Goal: Task Accomplishment & Management: Use online tool/utility

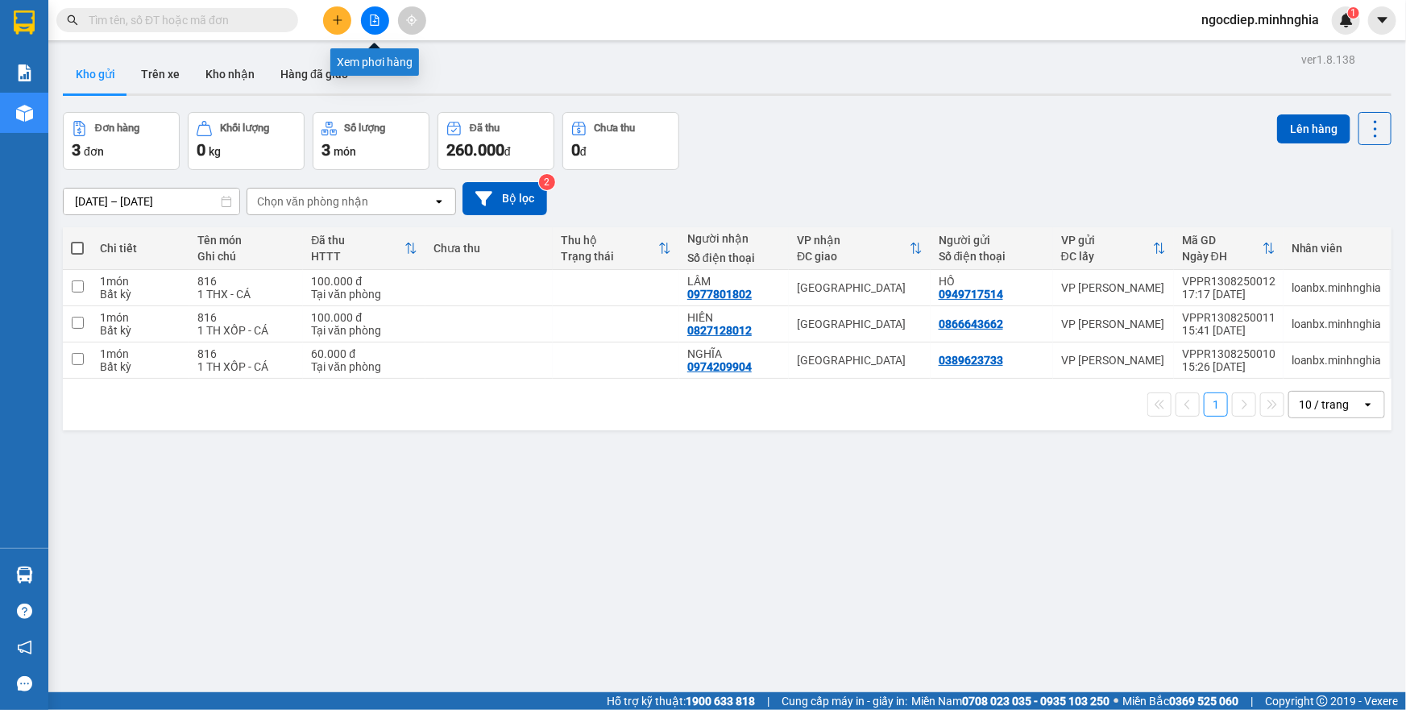
click at [363, 30] on button at bounding box center [375, 20] width 28 height 28
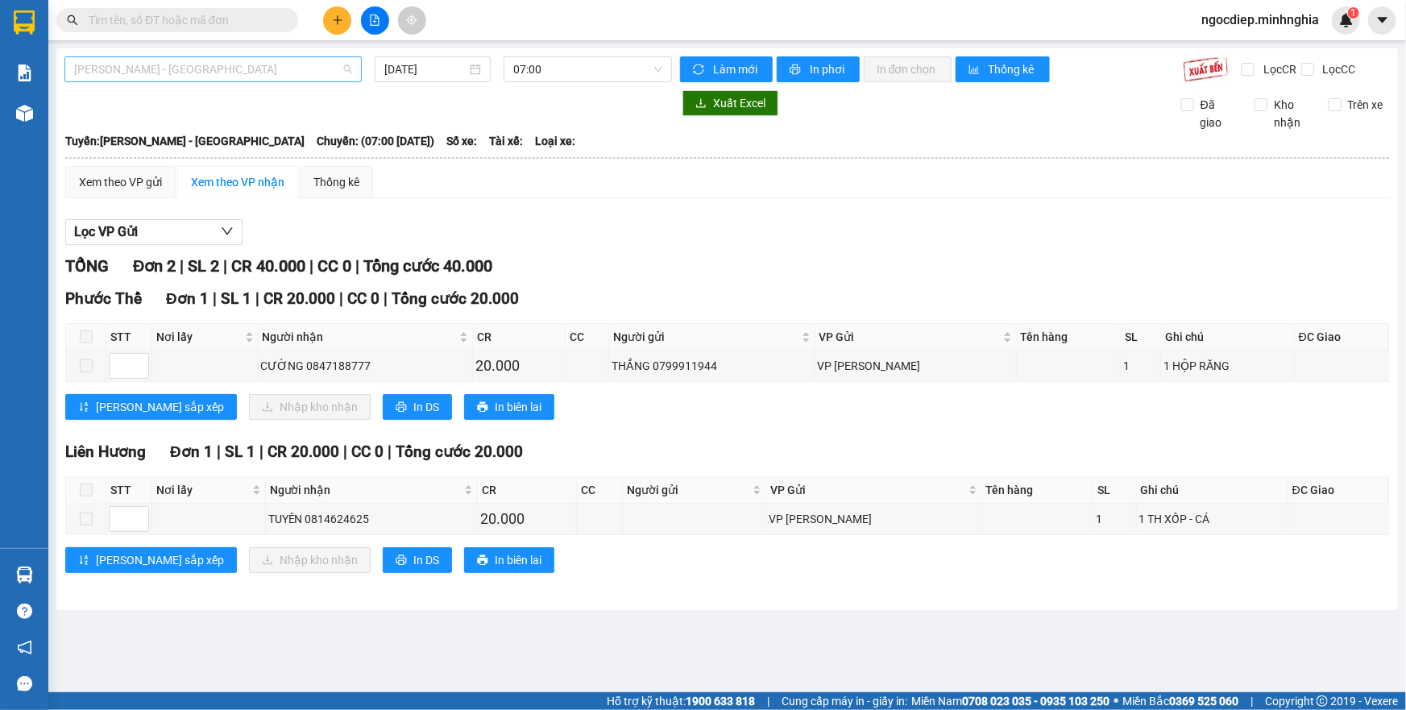
click at [329, 66] on span "Phan Rí - Sài Gòn" at bounding box center [213, 69] width 278 height 24
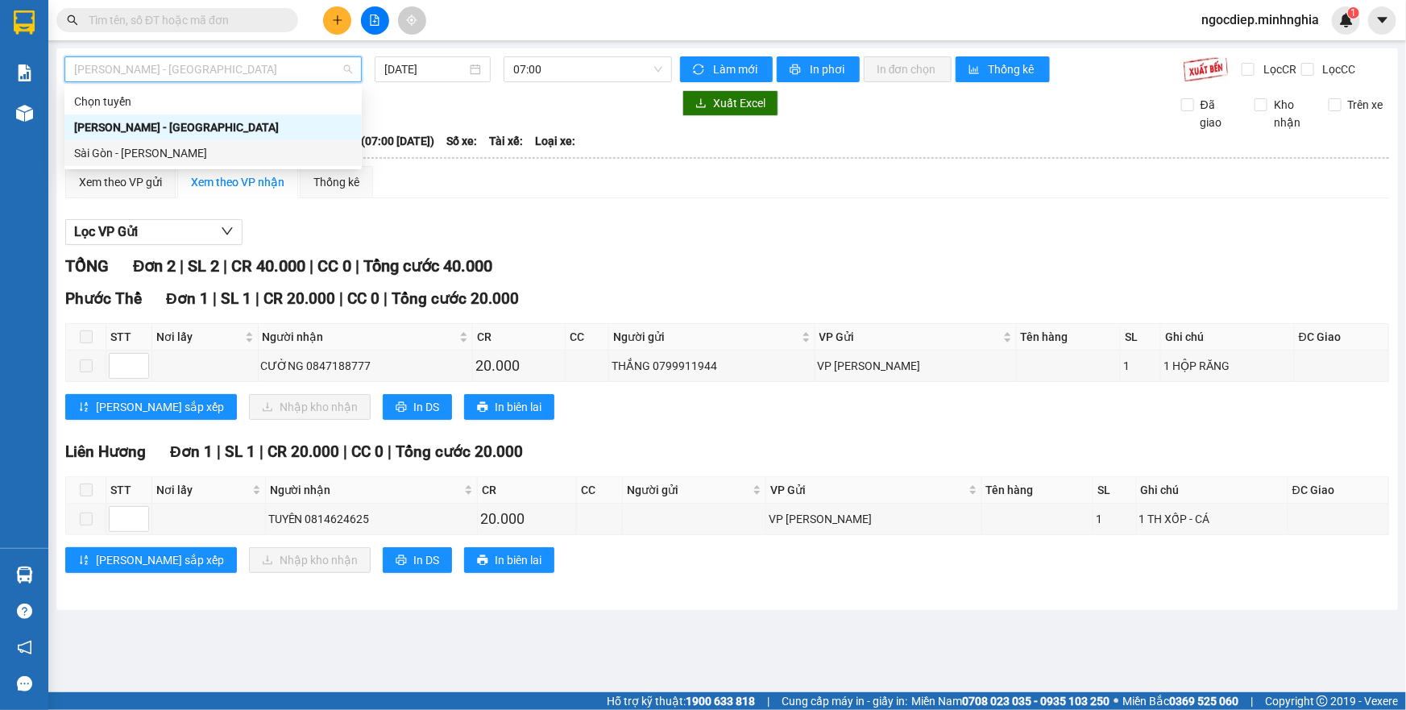
click at [263, 155] on div "Sài Gòn - Phan Rí" at bounding box center [213, 153] width 278 height 18
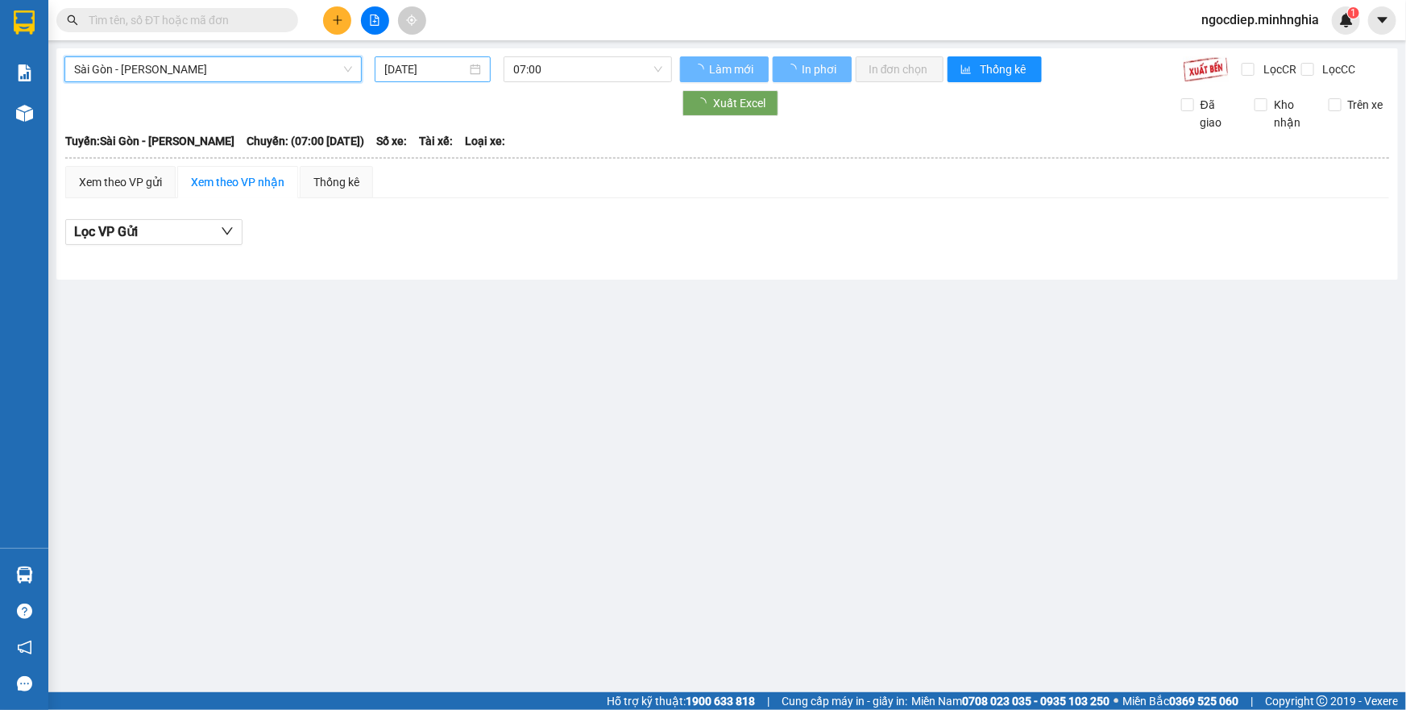
click at [412, 68] on input "13/08/2025" at bounding box center [425, 69] width 82 height 18
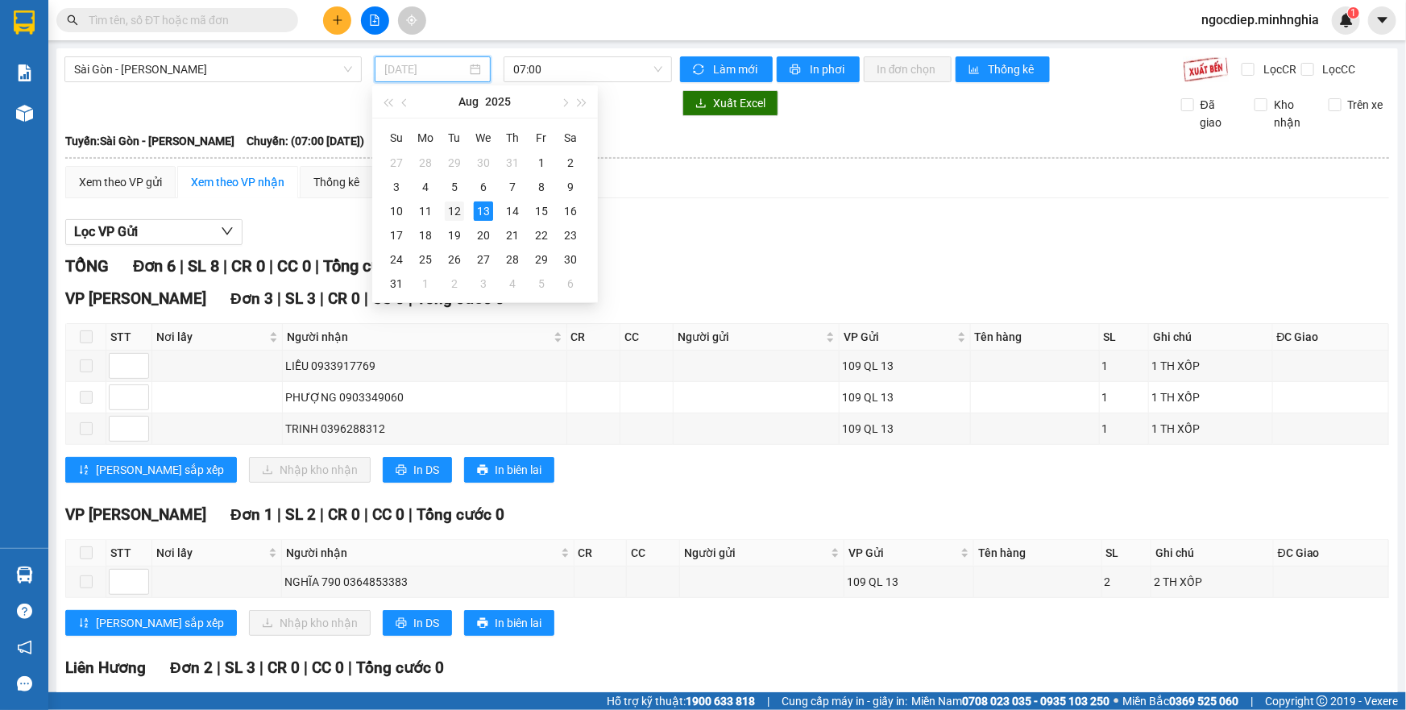
click at [461, 209] on div "12" at bounding box center [454, 210] width 19 height 19
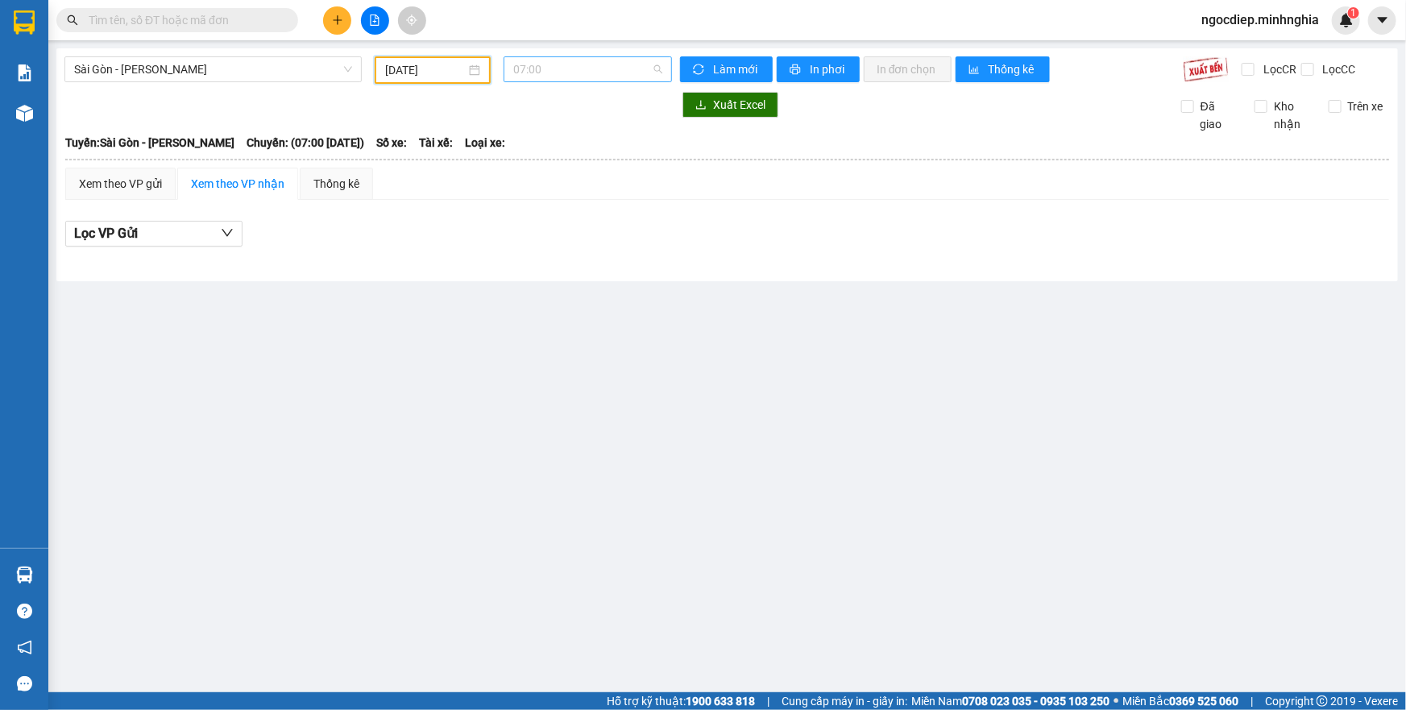
click at [557, 78] on span "07:00" at bounding box center [587, 69] width 149 height 24
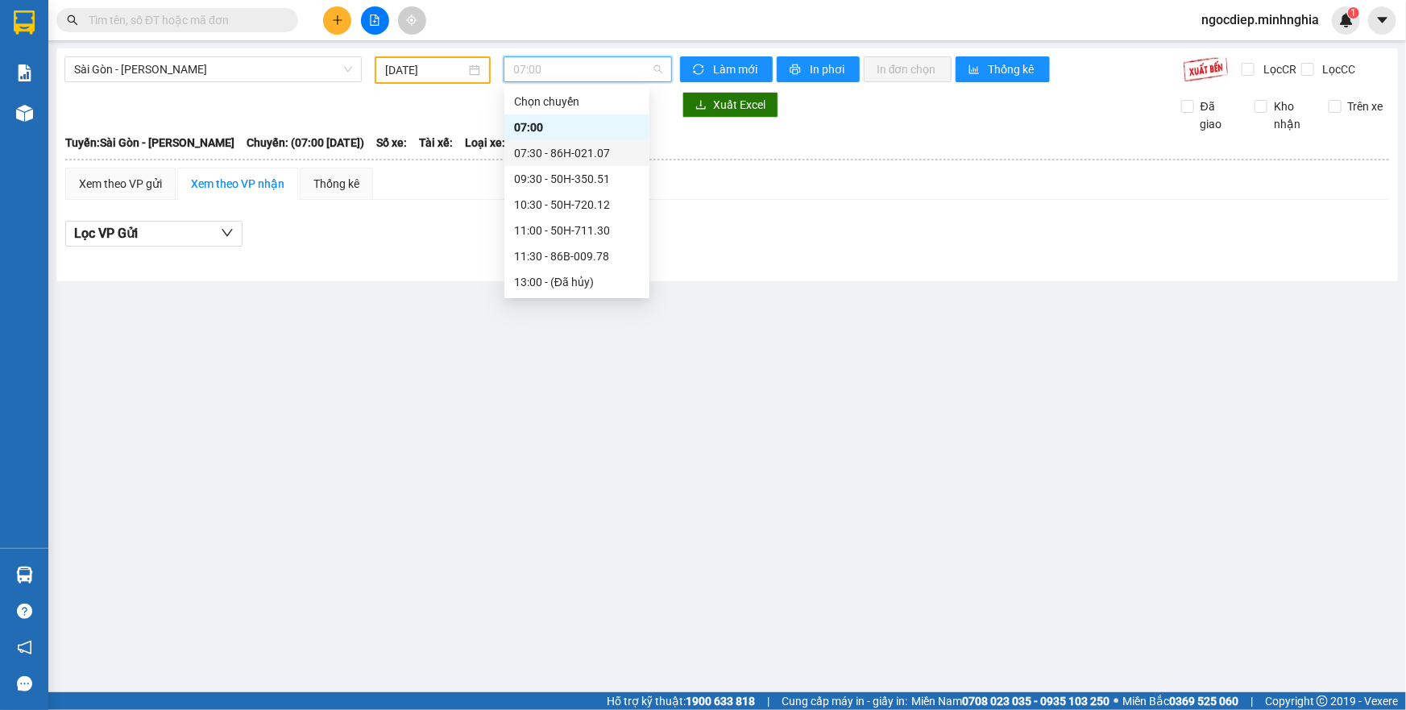
click at [570, 158] on div "07:30 - 86H-021.07" at bounding box center [577, 153] width 126 height 18
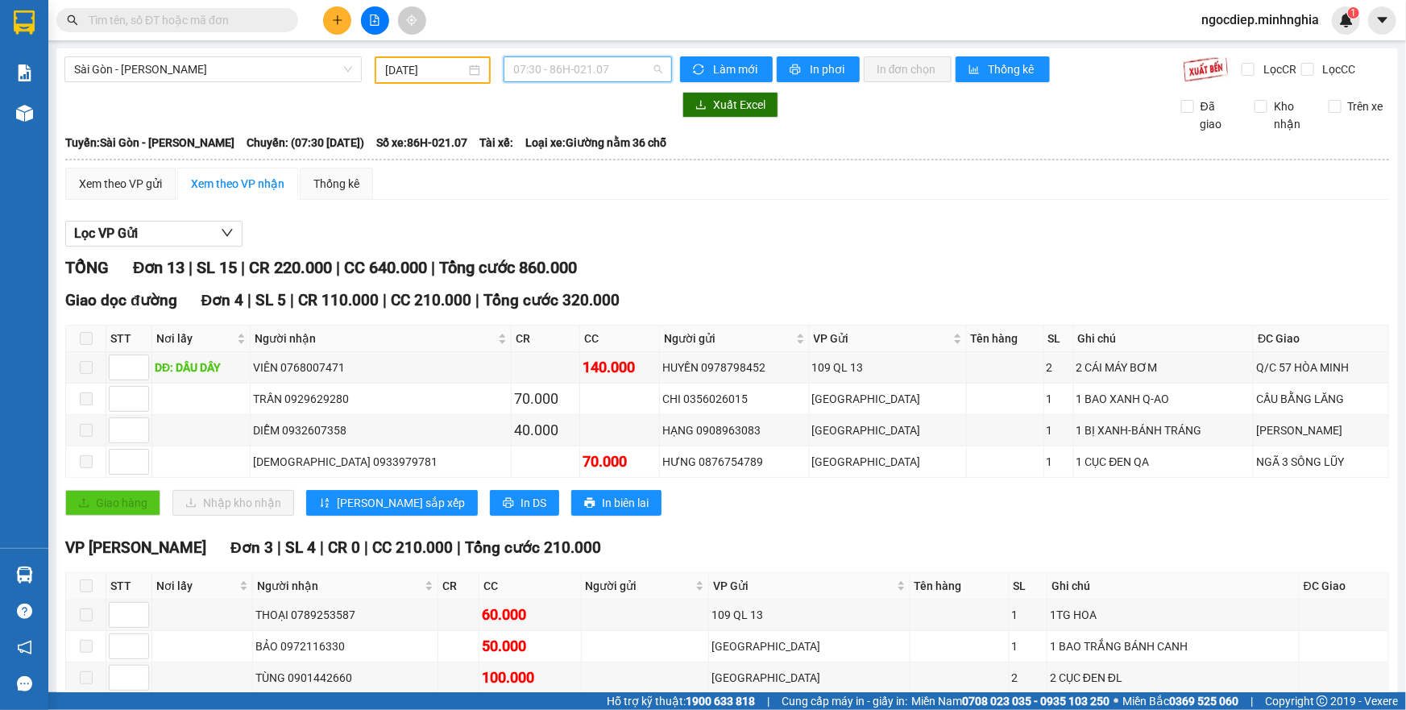
click at [601, 65] on span "07:30 - 86H-021.07" at bounding box center [587, 69] width 149 height 24
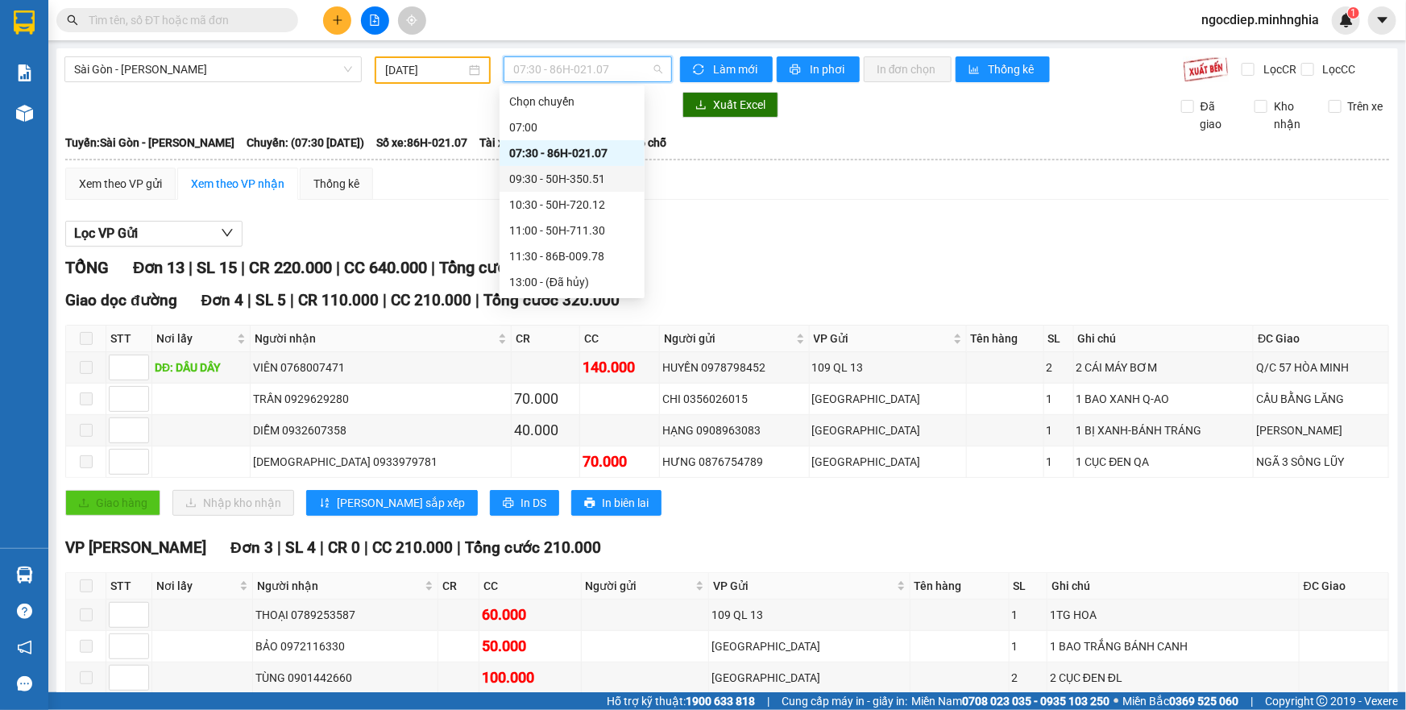
click at [594, 167] on div "09:30 - 50H-350.51" at bounding box center [571, 179] width 145 height 26
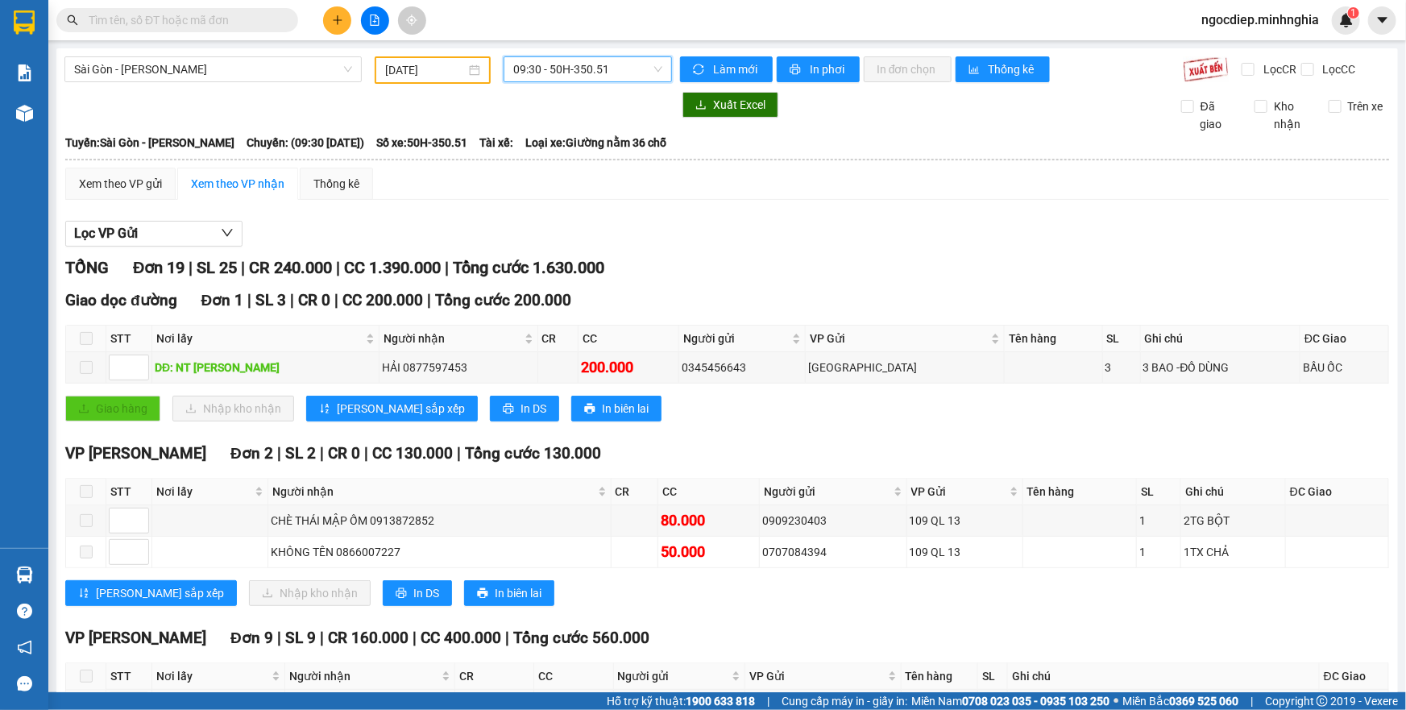
click at [584, 61] on span "09:30 - 50H-350.51" at bounding box center [587, 69] width 149 height 24
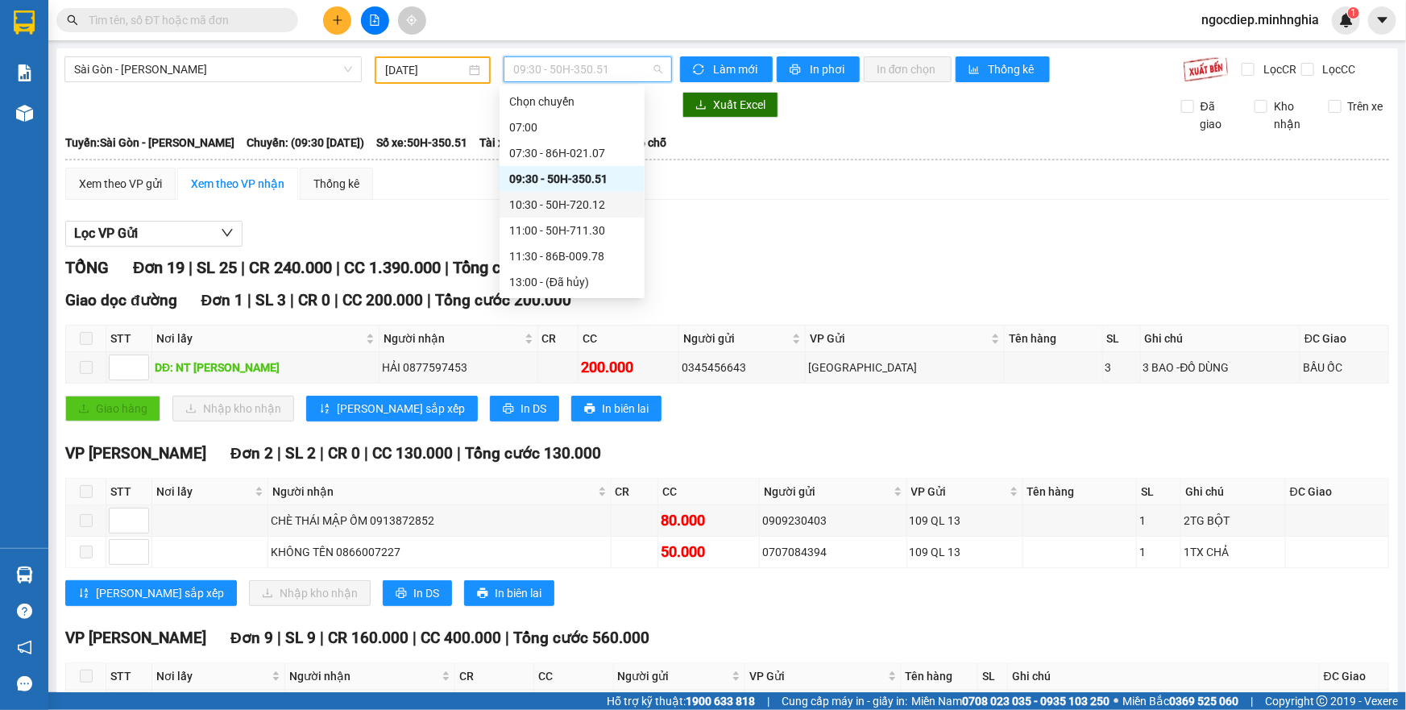
click at [584, 194] on div "10:30 - 50H-720.12" at bounding box center [571, 205] width 145 height 26
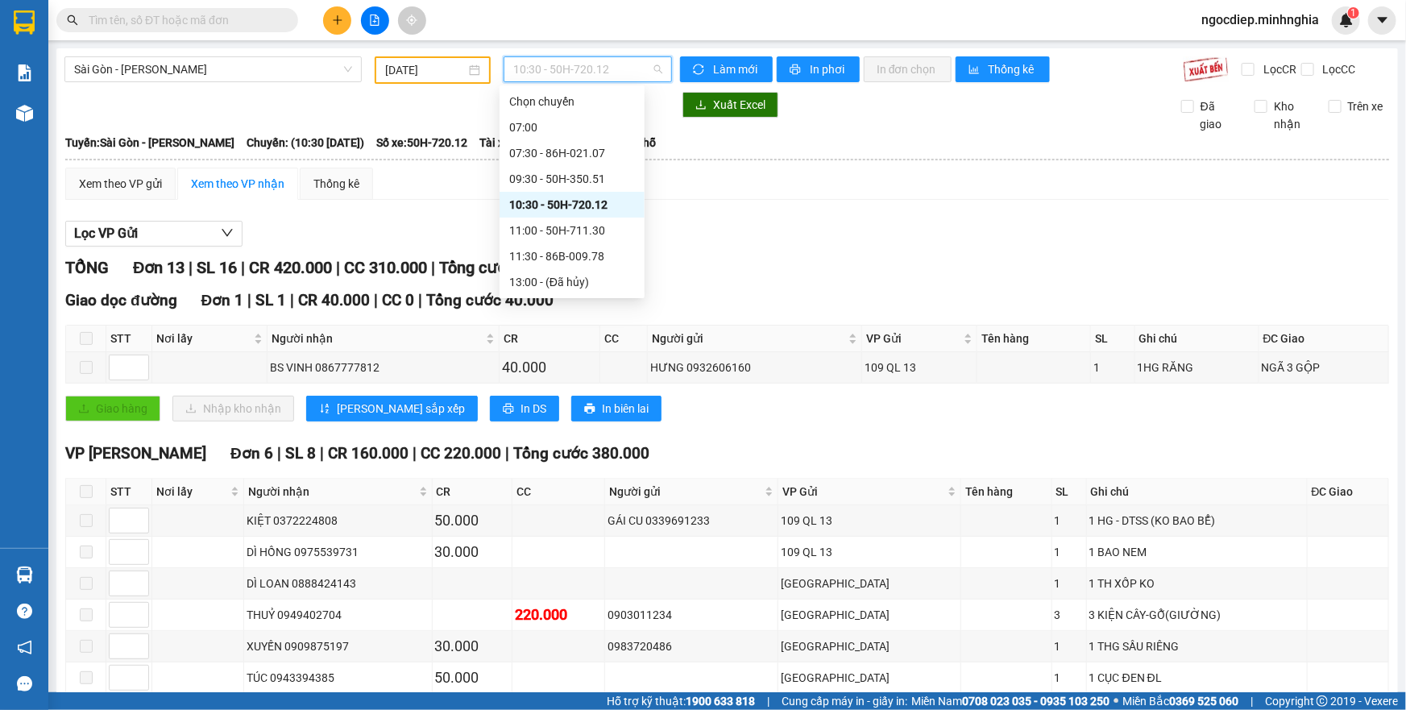
drag, startPoint x: 616, startPoint y: 72, endPoint x: 612, endPoint y: 106, distance: 34.1
click at [615, 72] on span "10:30 - 50H-720.12" at bounding box center [587, 69] width 149 height 24
click at [592, 229] on div "11:00 - 50H-711.30" at bounding box center [572, 231] width 126 height 18
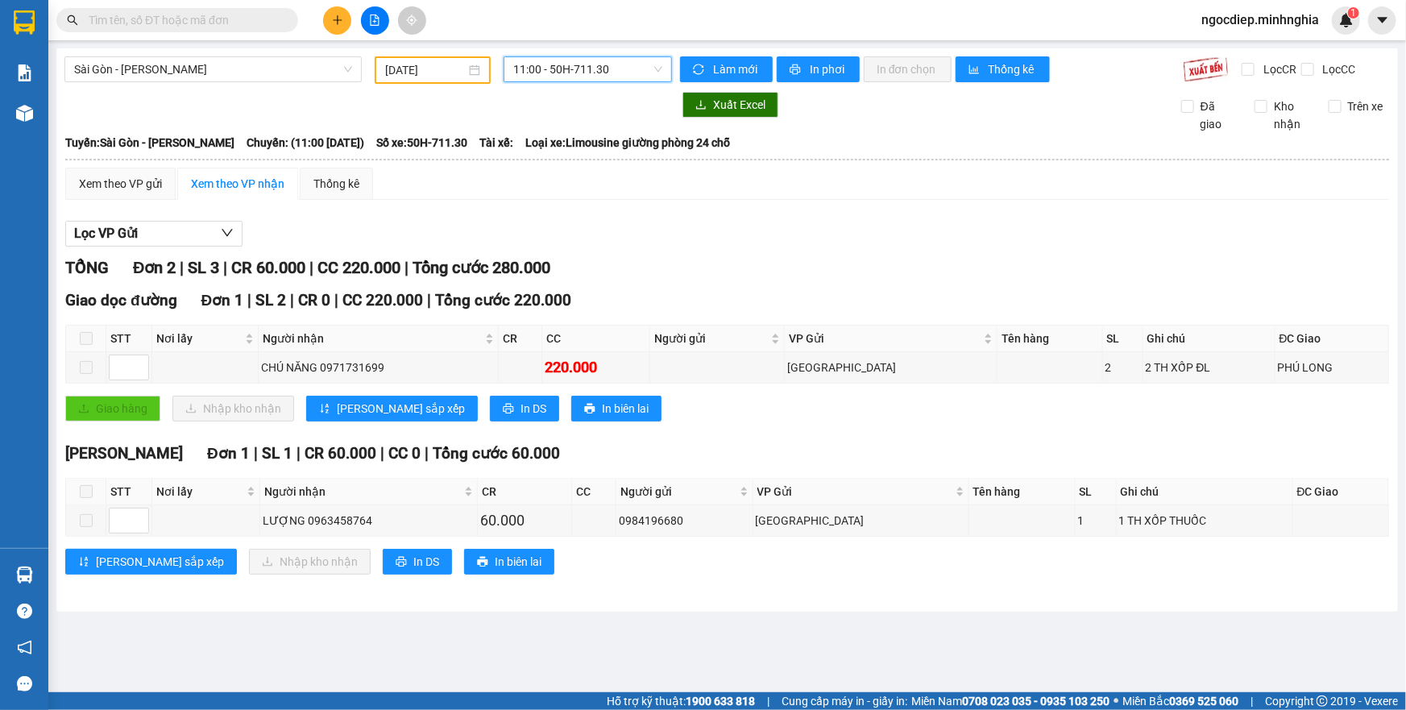
click at [597, 72] on span "11:00 - 50H-711.30" at bounding box center [587, 69] width 149 height 24
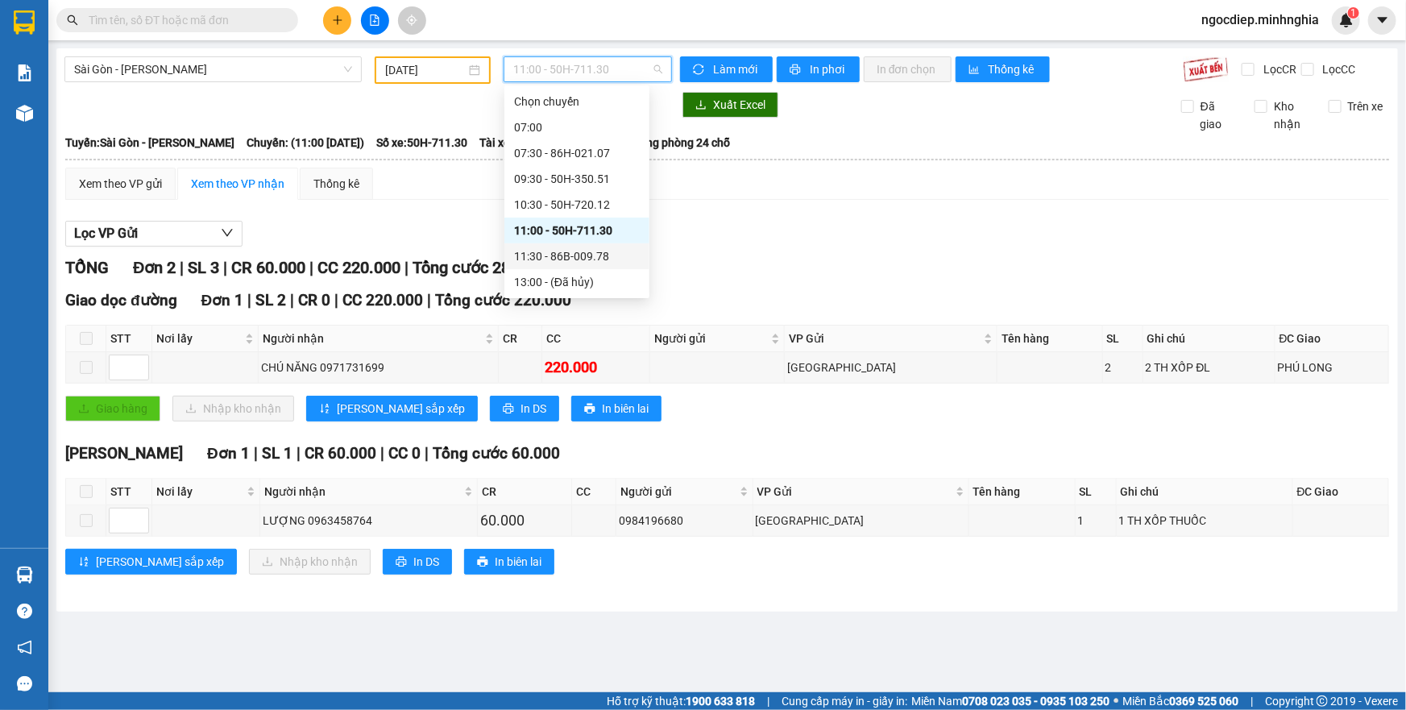
click at [615, 258] on div "11:30 - 86B-009.78" at bounding box center [577, 256] width 126 height 18
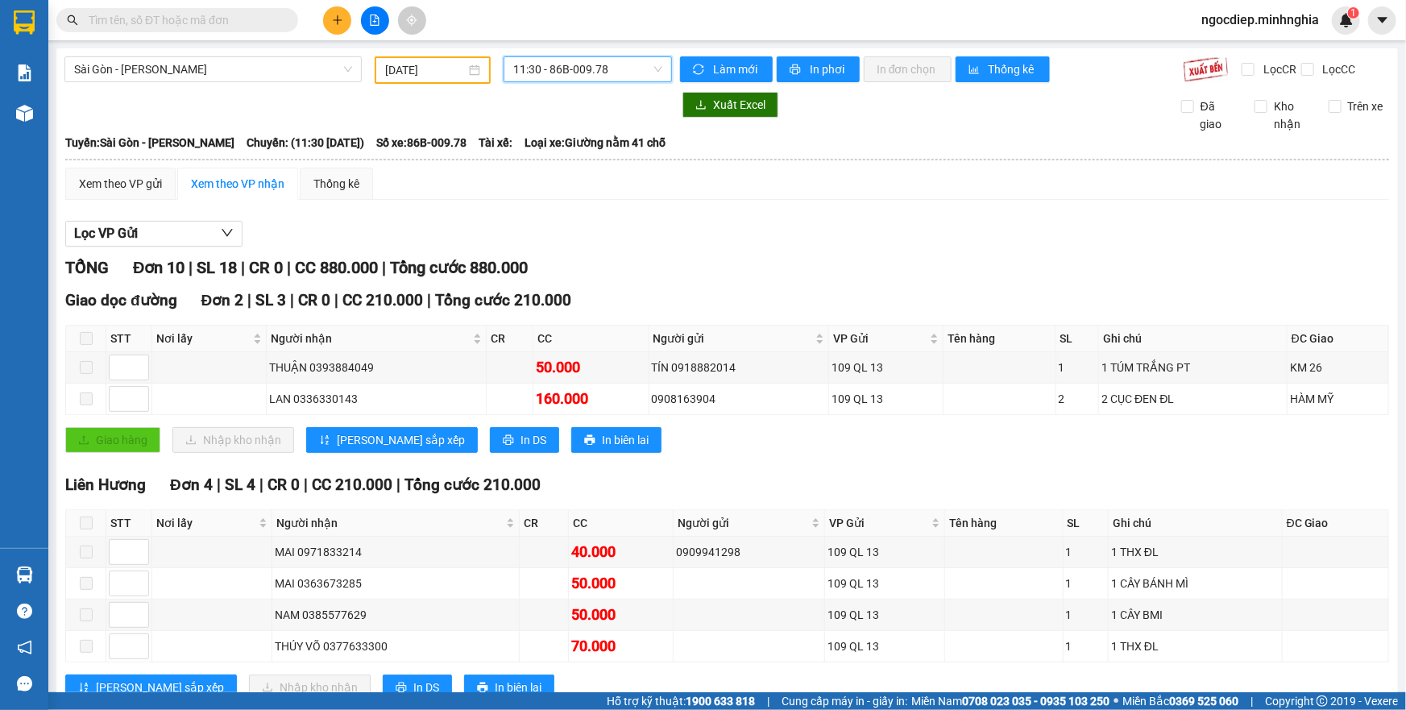
click at [579, 69] on span "11:30 - 86B-009.78" at bounding box center [587, 69] width 149 height 24
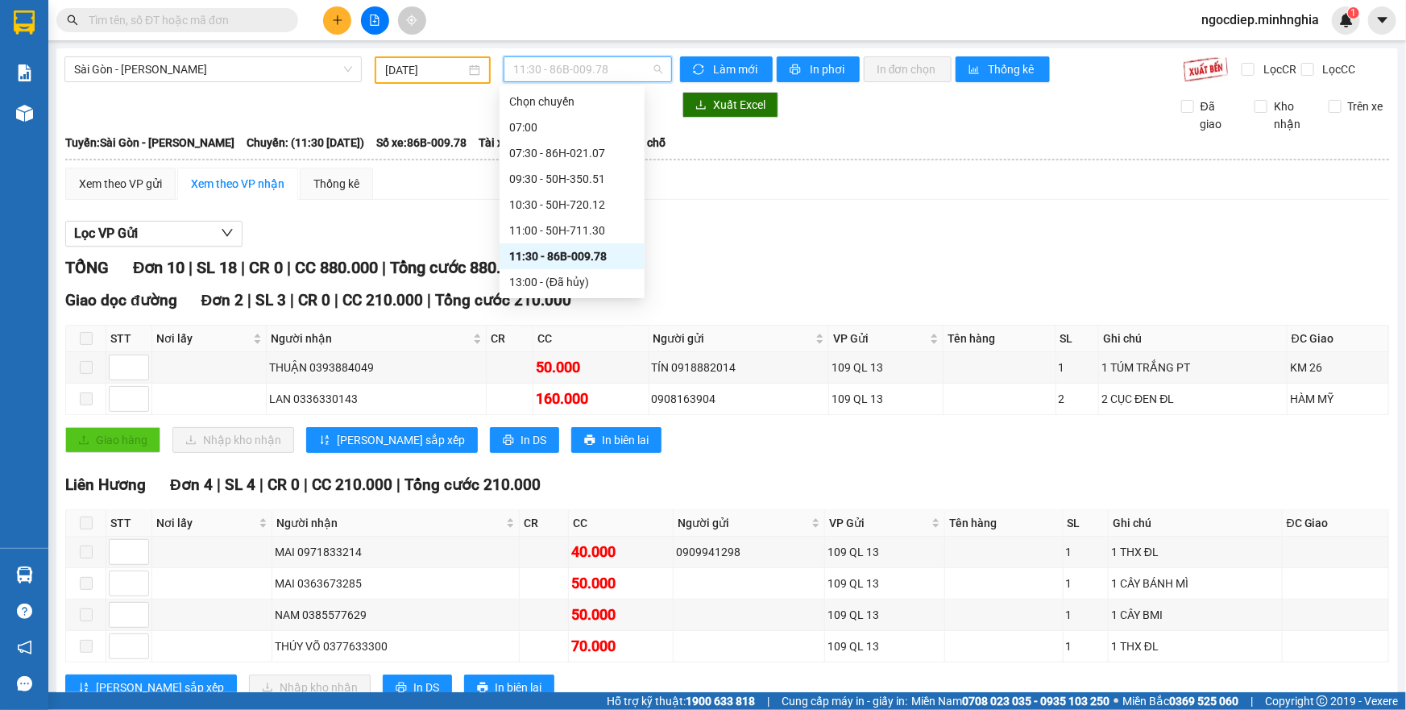
scroll to position [146, 0]
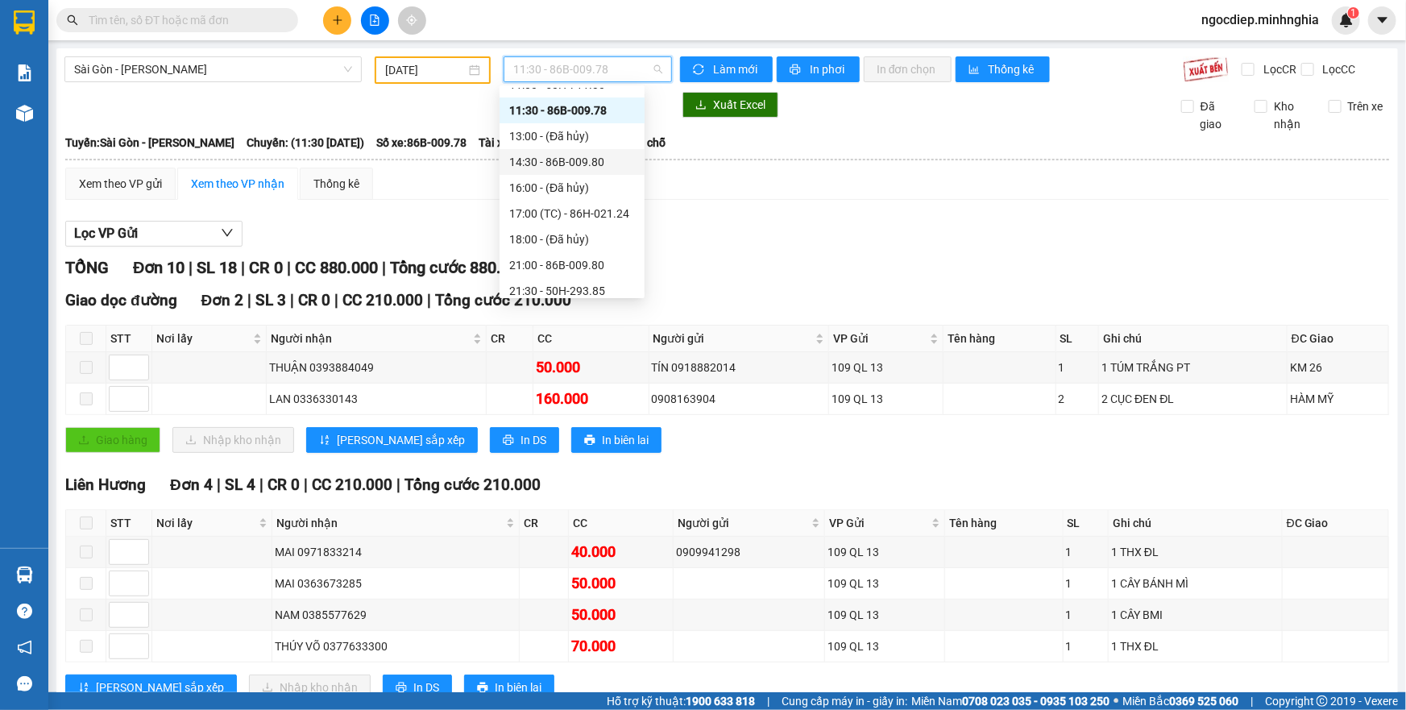
click at [605, 160] on div "14:30 - 86B-009.80" at bounding box center [572, 162] width 126 height 18
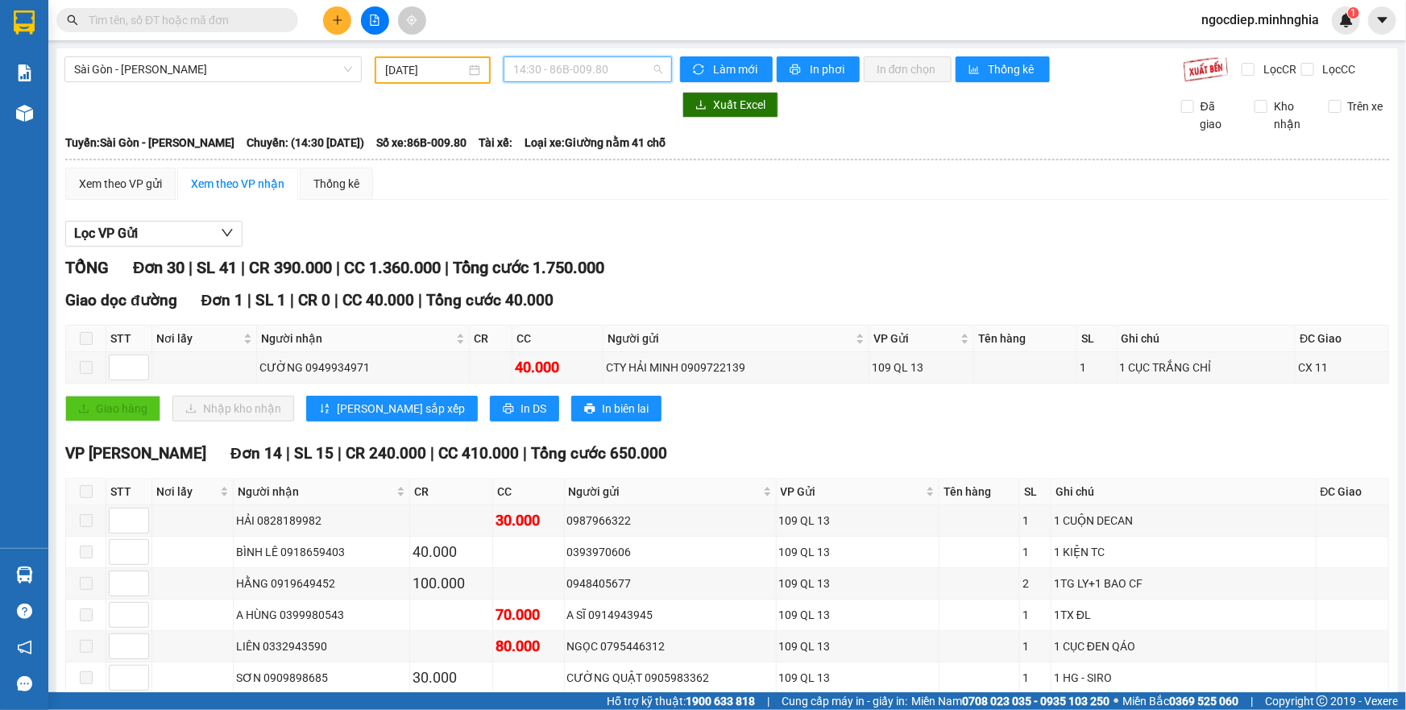
drag, startPoint x: 596, startPoint y: 66, endPoint x: 619, endPoint y: 222, distance: 157.1
click at [596, 68] on span "14:30 - 86B-009.80" at bounding box center [587, 69] width 149 height 24
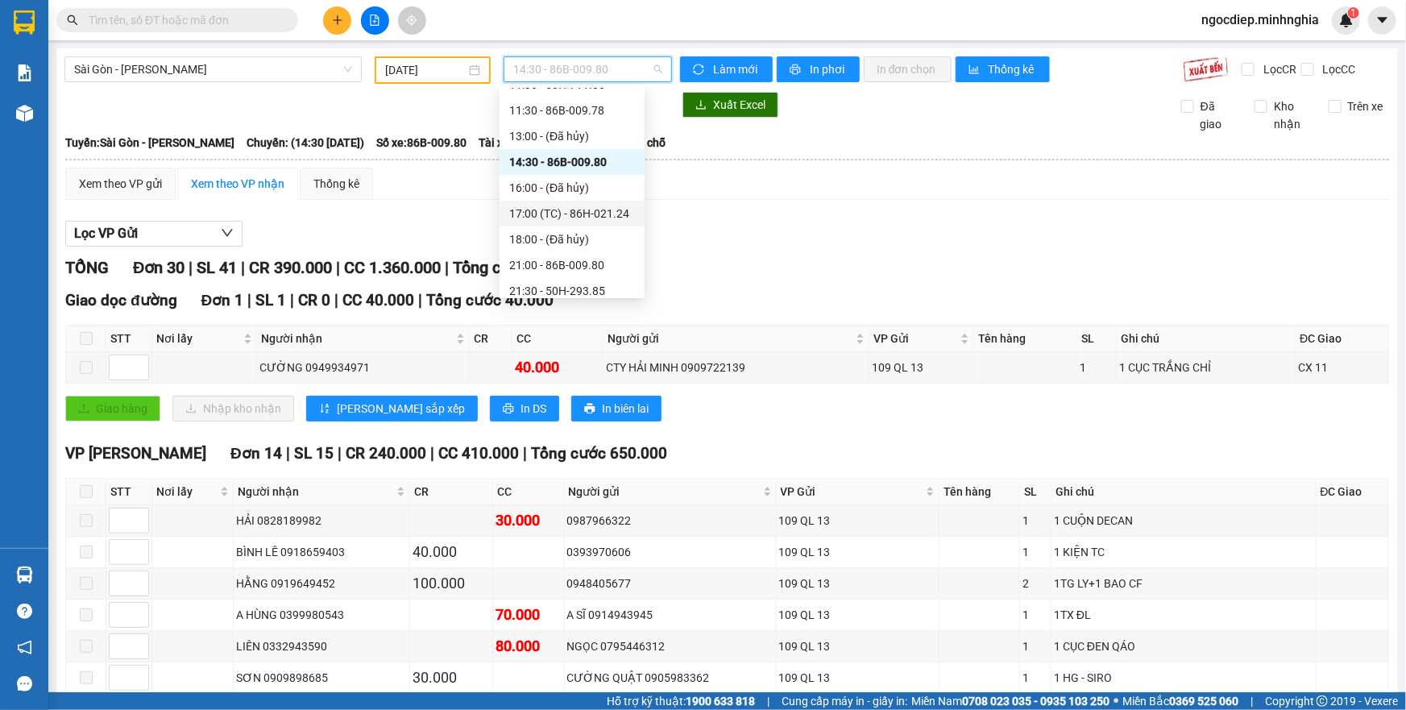
click at [606, 209] on div "17:00 (TC) - 86H-021.24" at bounding box center [572, 214] width 126 height 18
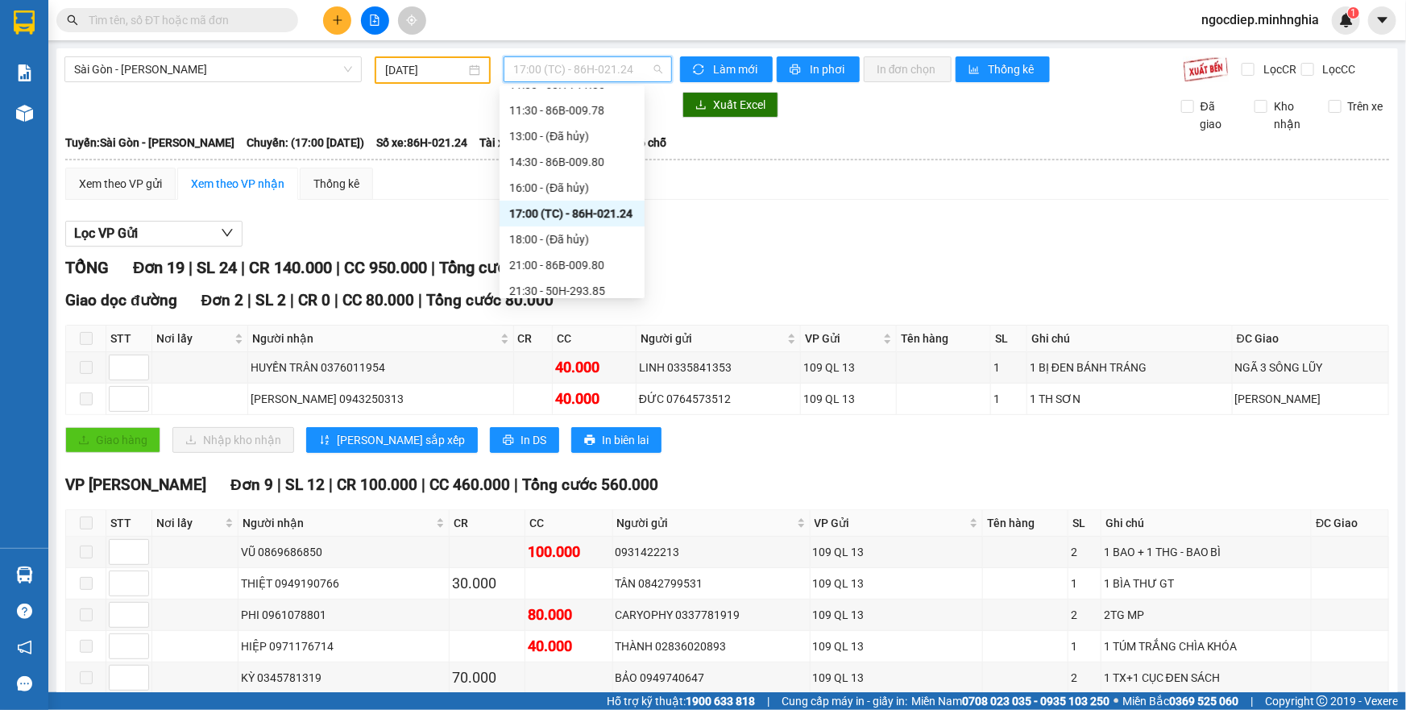
click at [572, 81] on div "17:00 (TC) - 86H-021.24" at bounding box center [587, 69] width 168 height 26
click at [592, 259] on div "21:00 - 86B-009.80" at bounding box center [572, 265] width 126 height 18
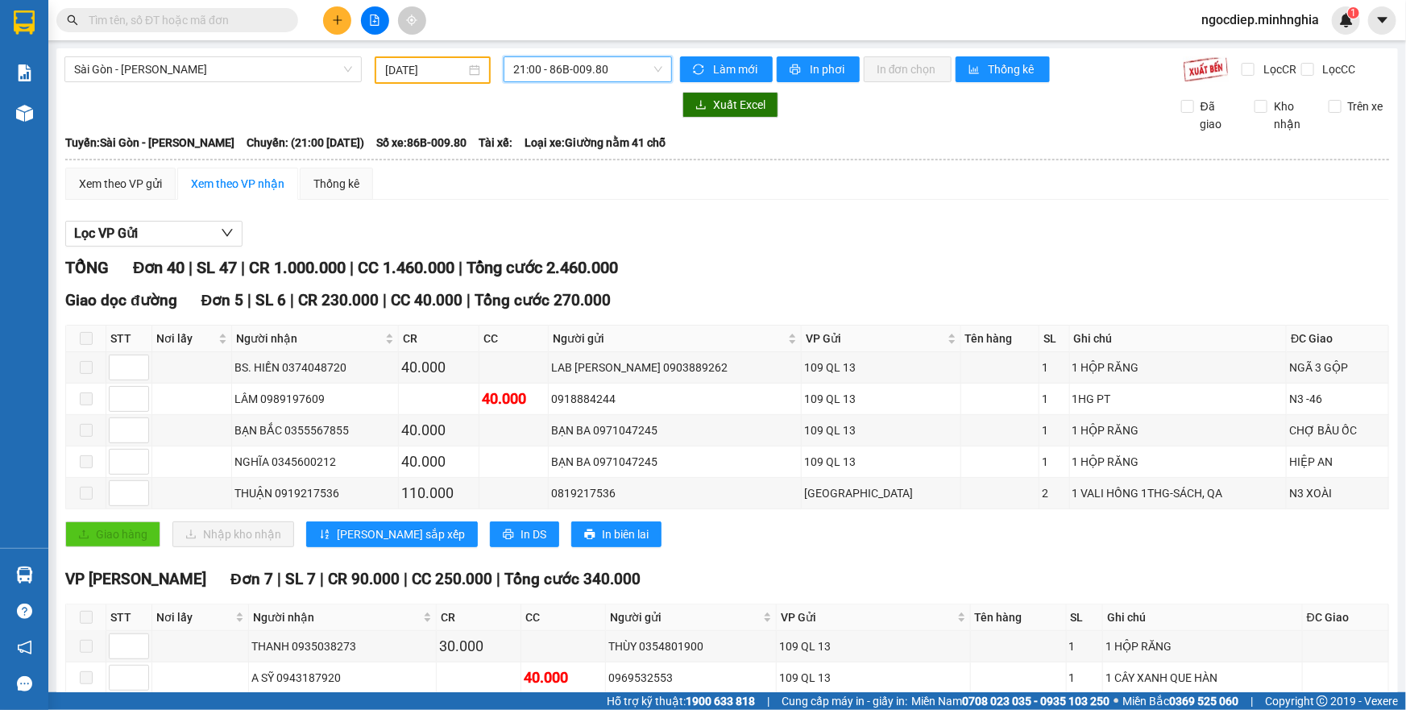
click at [574, 58] on span "21:00 - 86B-009.80" at bounding box center [587, 69] width 149 height 24
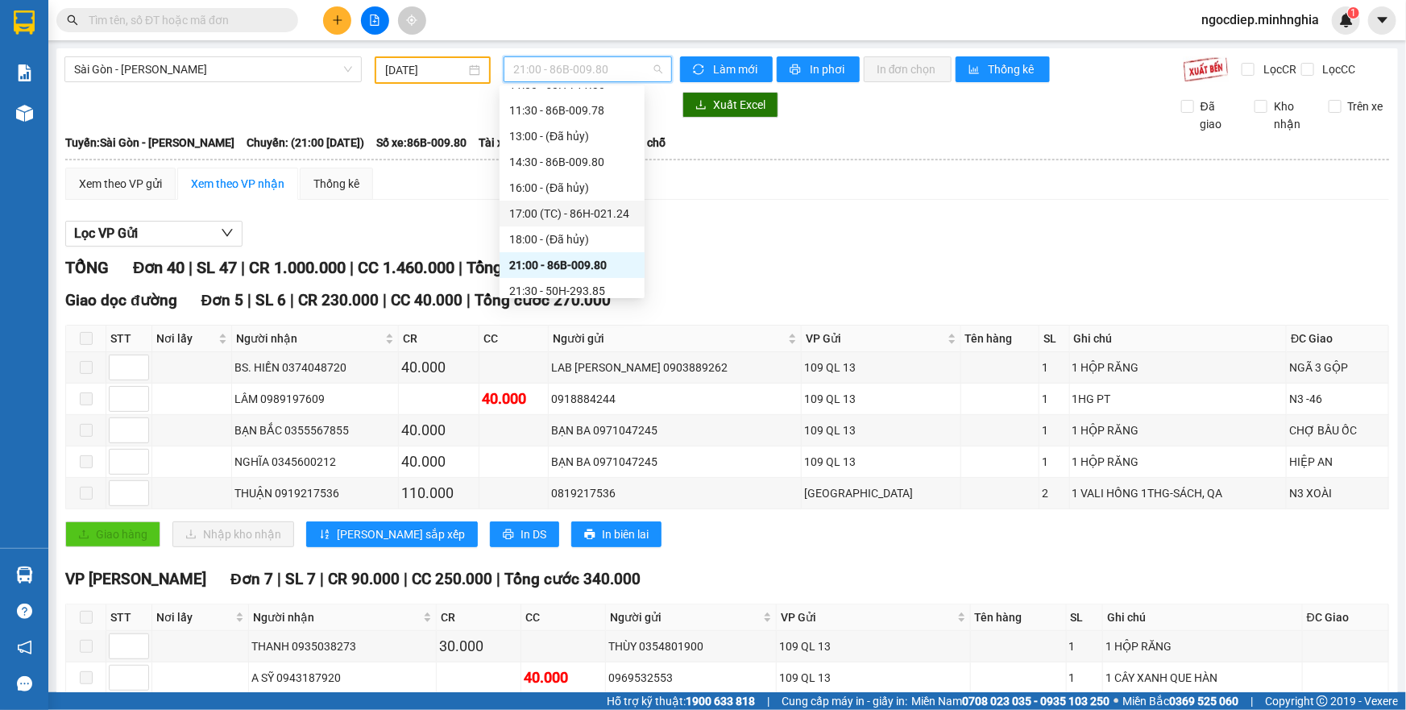
scroll to position [180, 0]
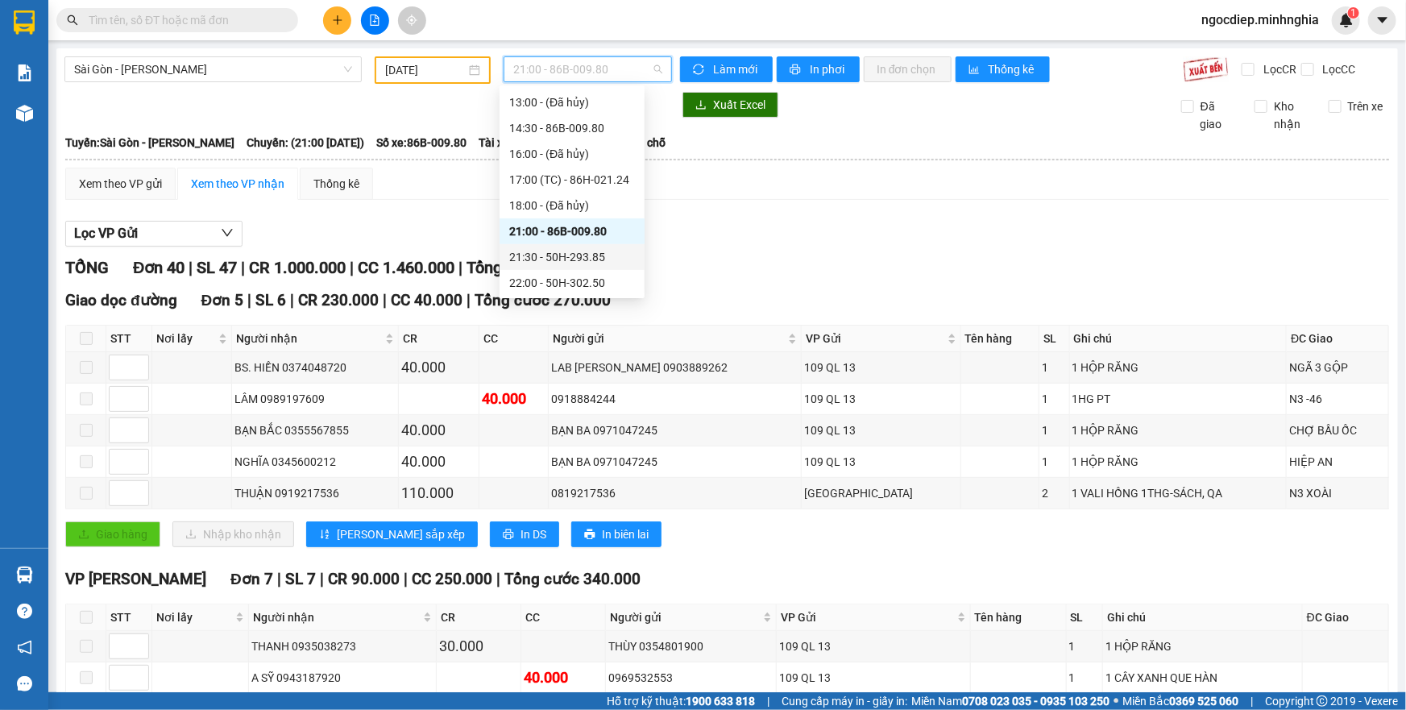
click at [563, 266] on div "21:30 - 50H-293.85" at bounding box center [571, 257] width 145 height 26
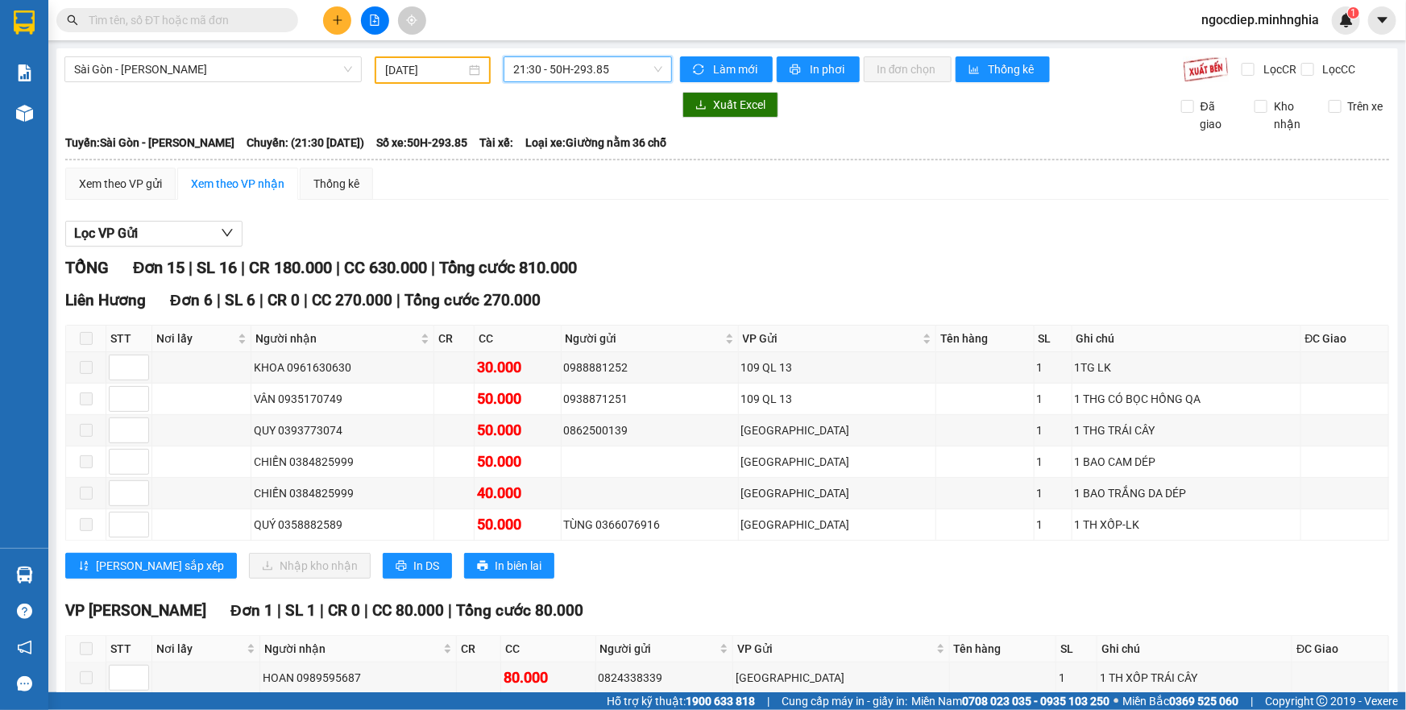
click at [604, 77] on span "21:30 - 50H-293.85" at bounding box center [587, 69] width 149 height 24
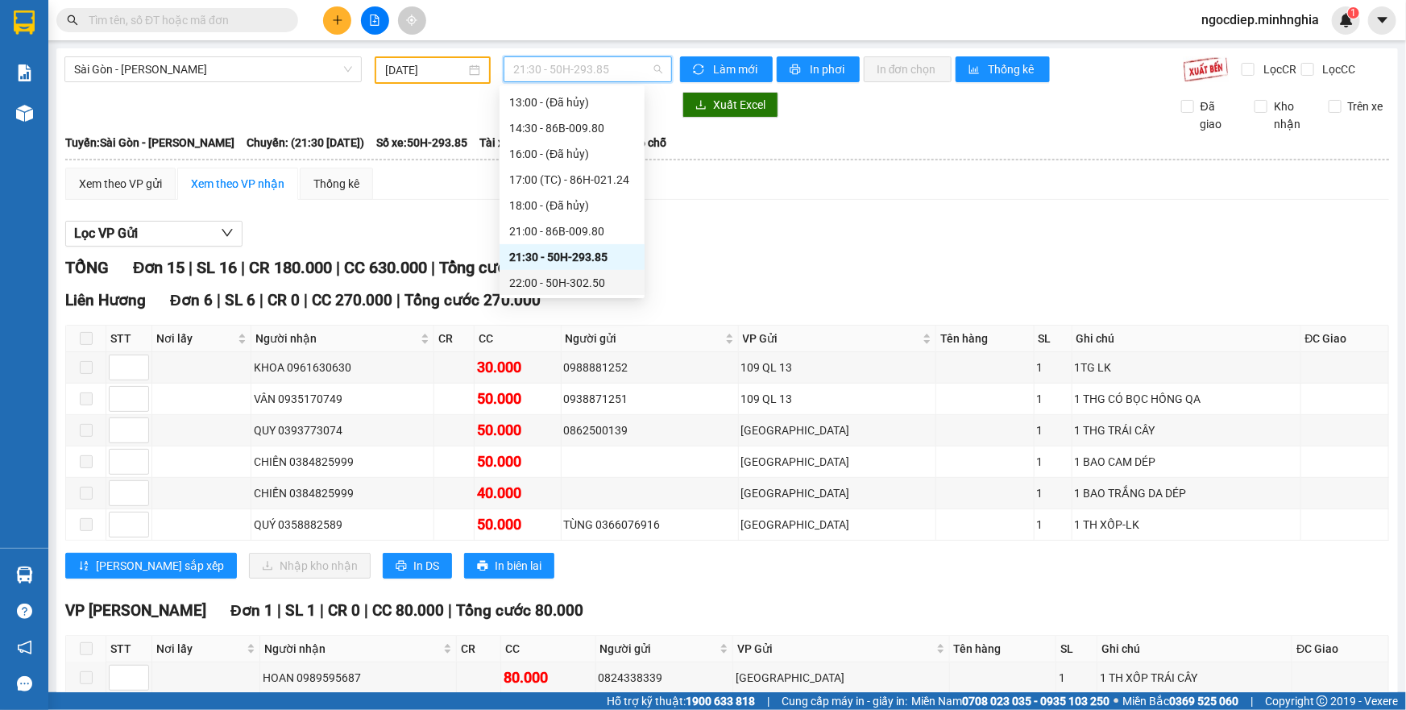
click at [596, 279] on div "22:00 - 50H-302.50" at bounding box center [572, 283] width 126 height 18
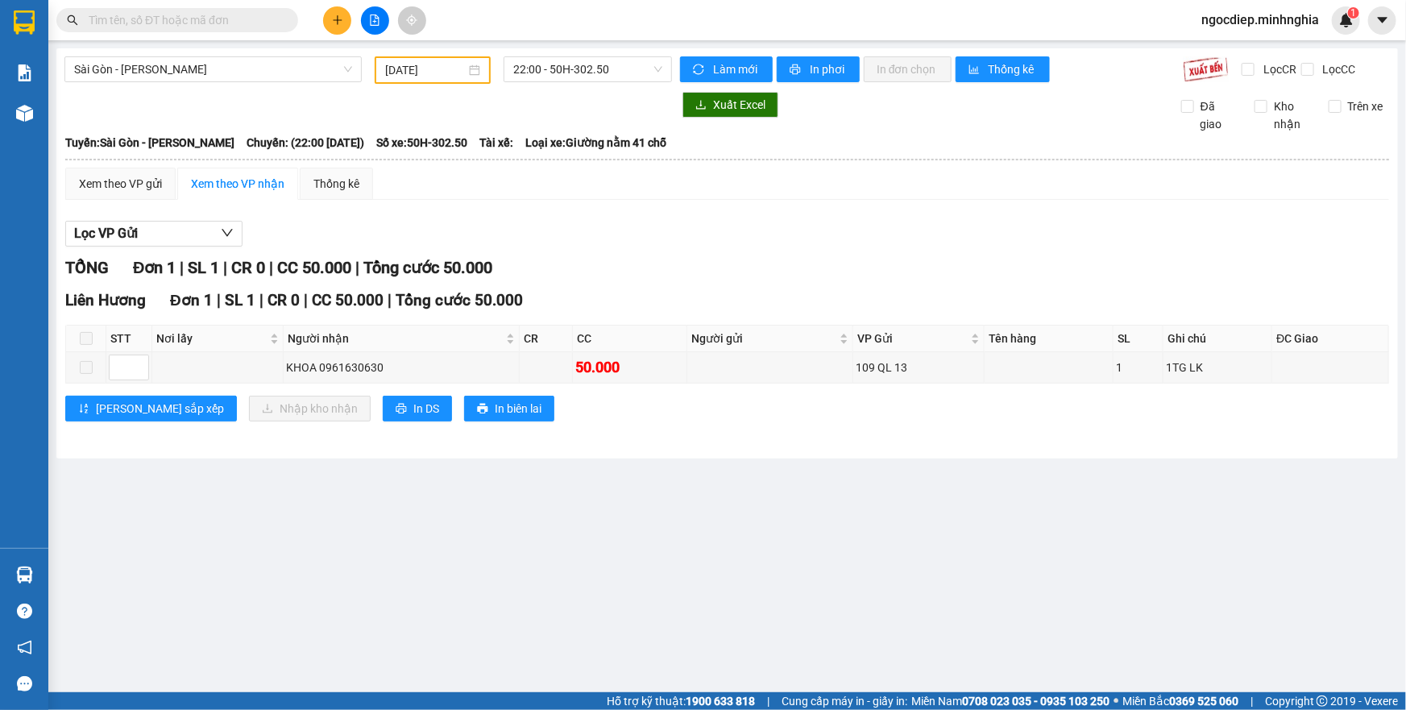
click at [463, 71] on input "12/08/2025" at bounding box center [425, 70] width 81 height 18
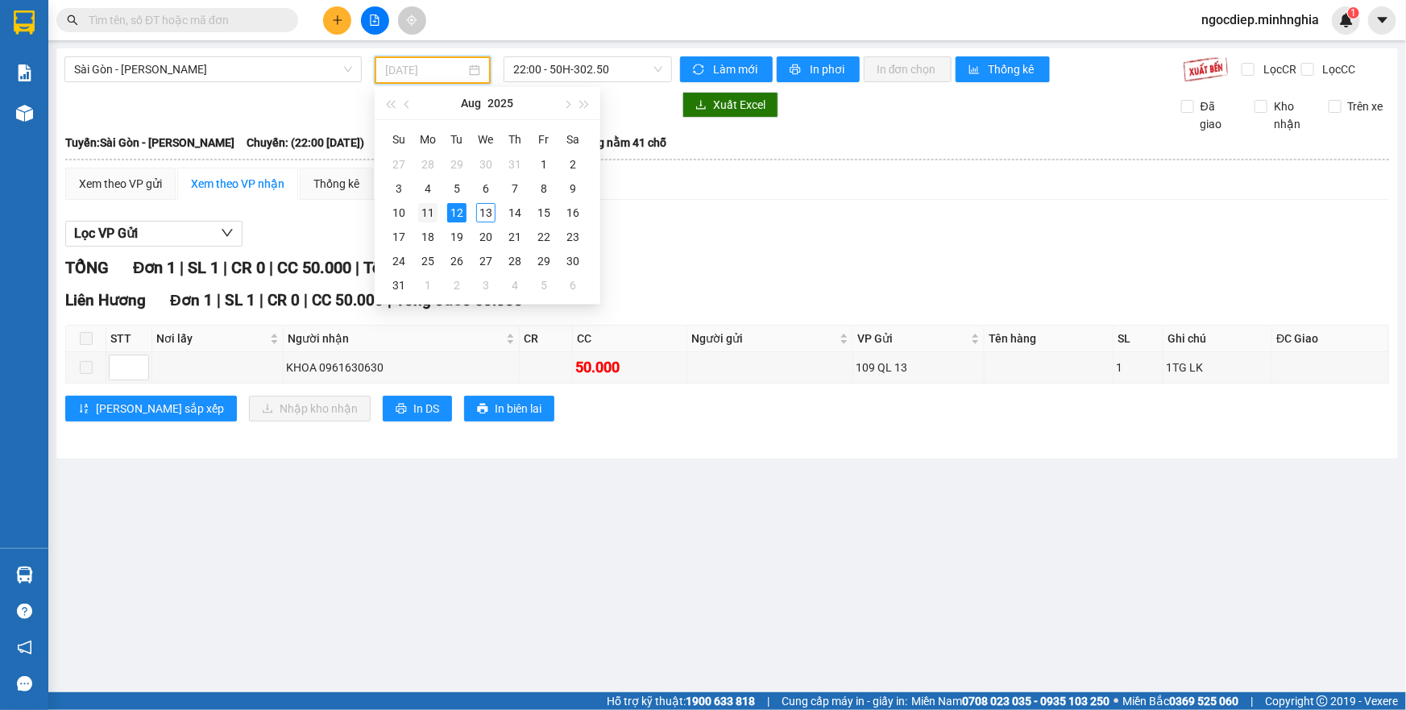
click at [413, 212] on td "11" at bounding box center [427, 213] width 29 height 24
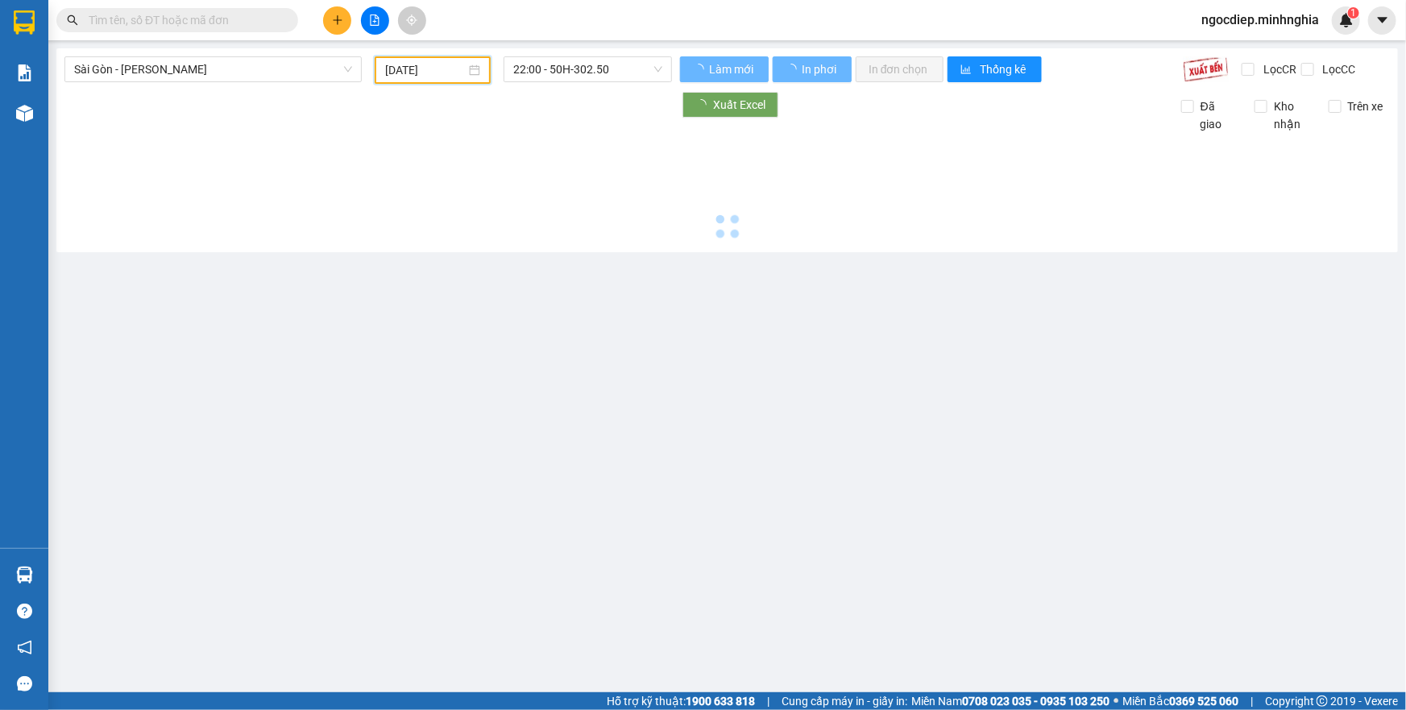
type input "11/08/2025"
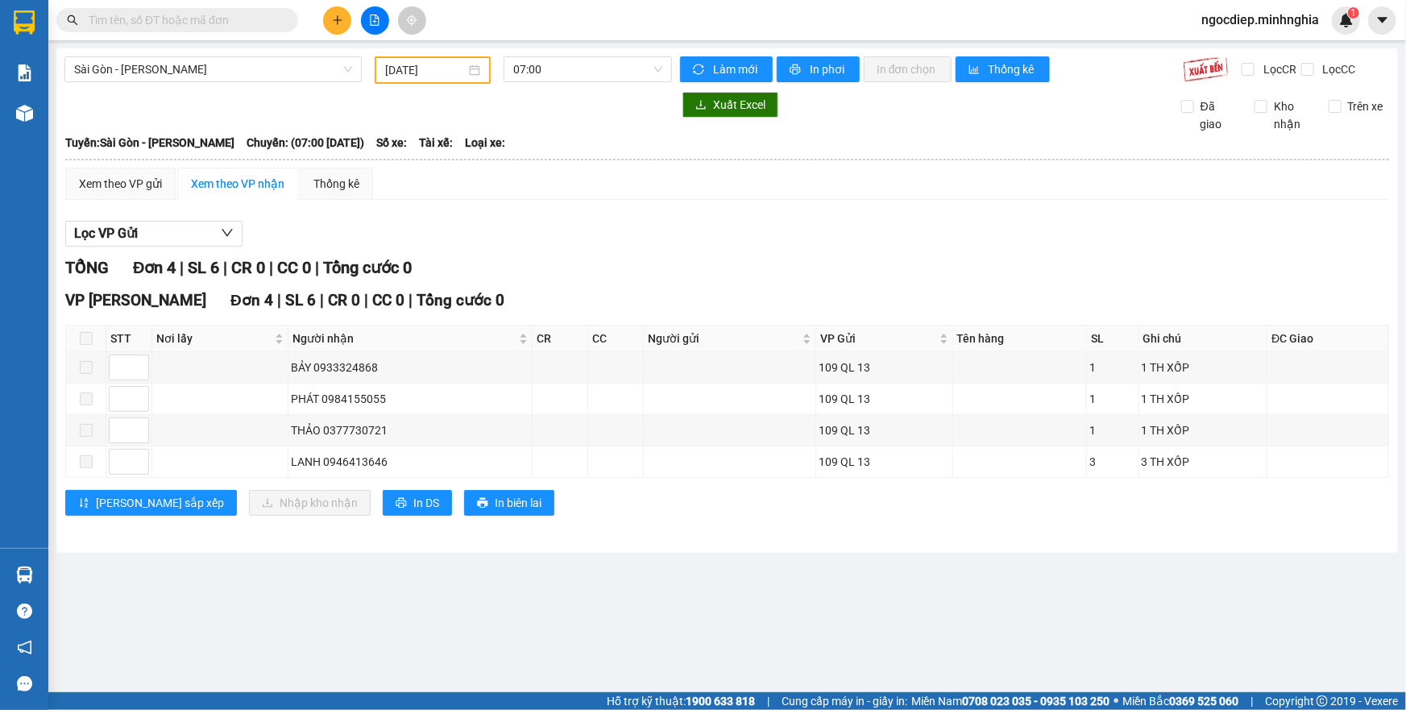
click at [596, 50] on div "Sài Gòn - Phan Rí 11/08/2025 07:00 Làm mới In phơi In đơn chọn Thống kê Lọc CR …" at bounding box center [726, 300] width 1341 height 504
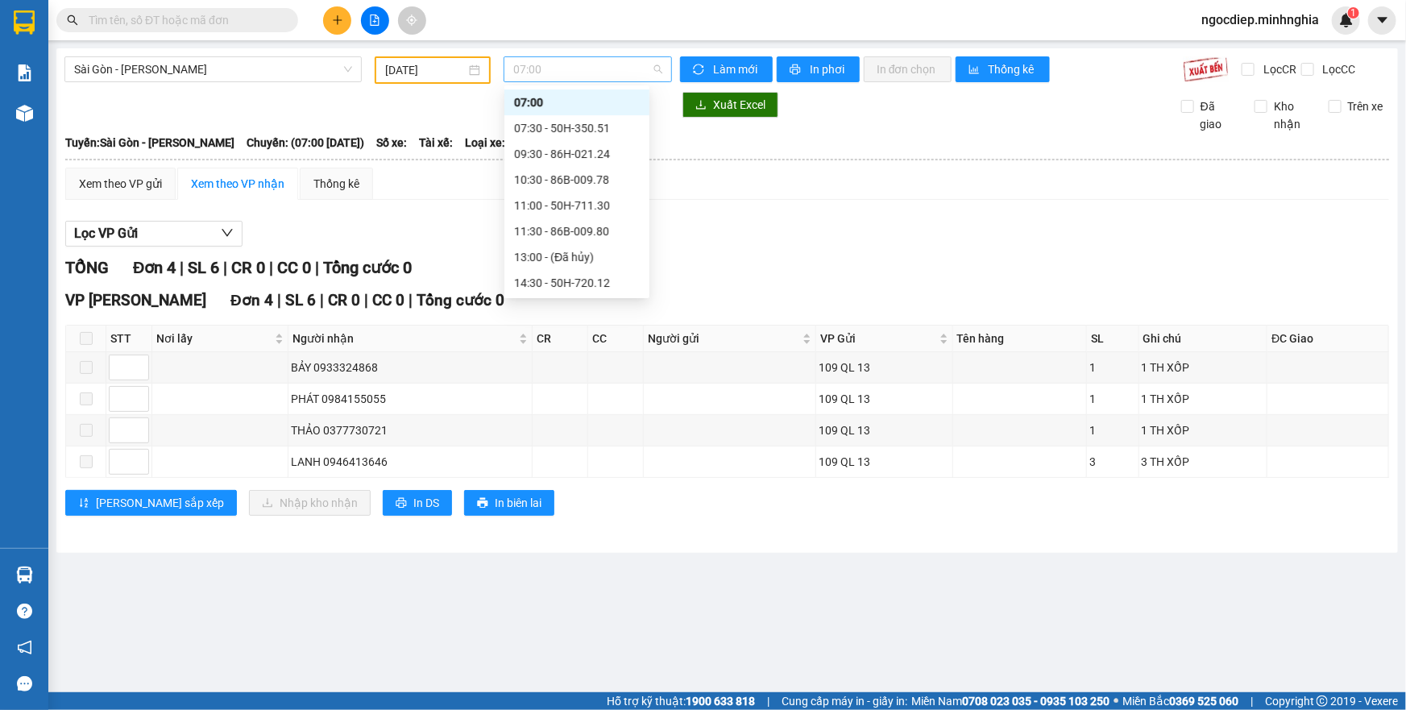
click at [584, 64] on span "07:00" at bounding box center [587, 69] width 149 height 24
click at [566, 135] on div "07:30 - 50H-350.51" at bounding box center [577, 128] width 126 height 18
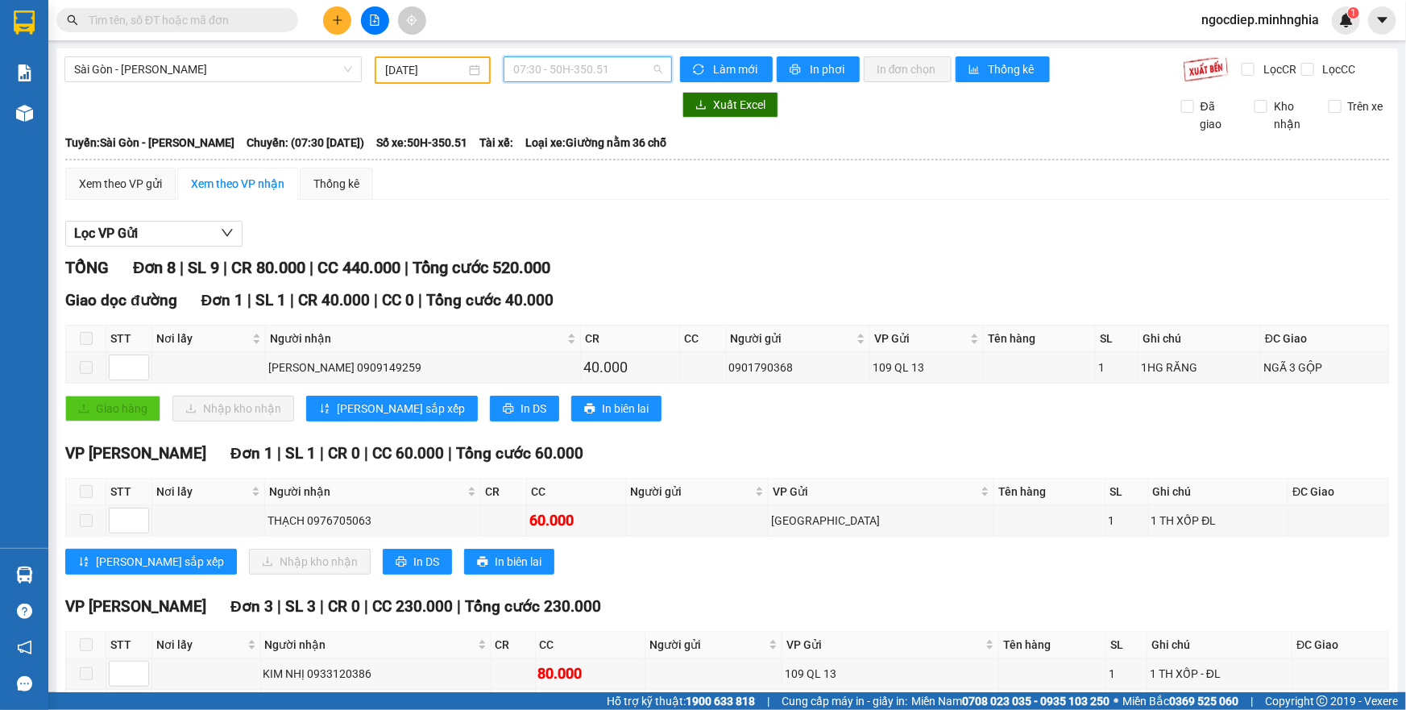
click at [586, 78] on span "07:30 - 50H-350.51" at bounding box center [587, 69] width 149 height 24
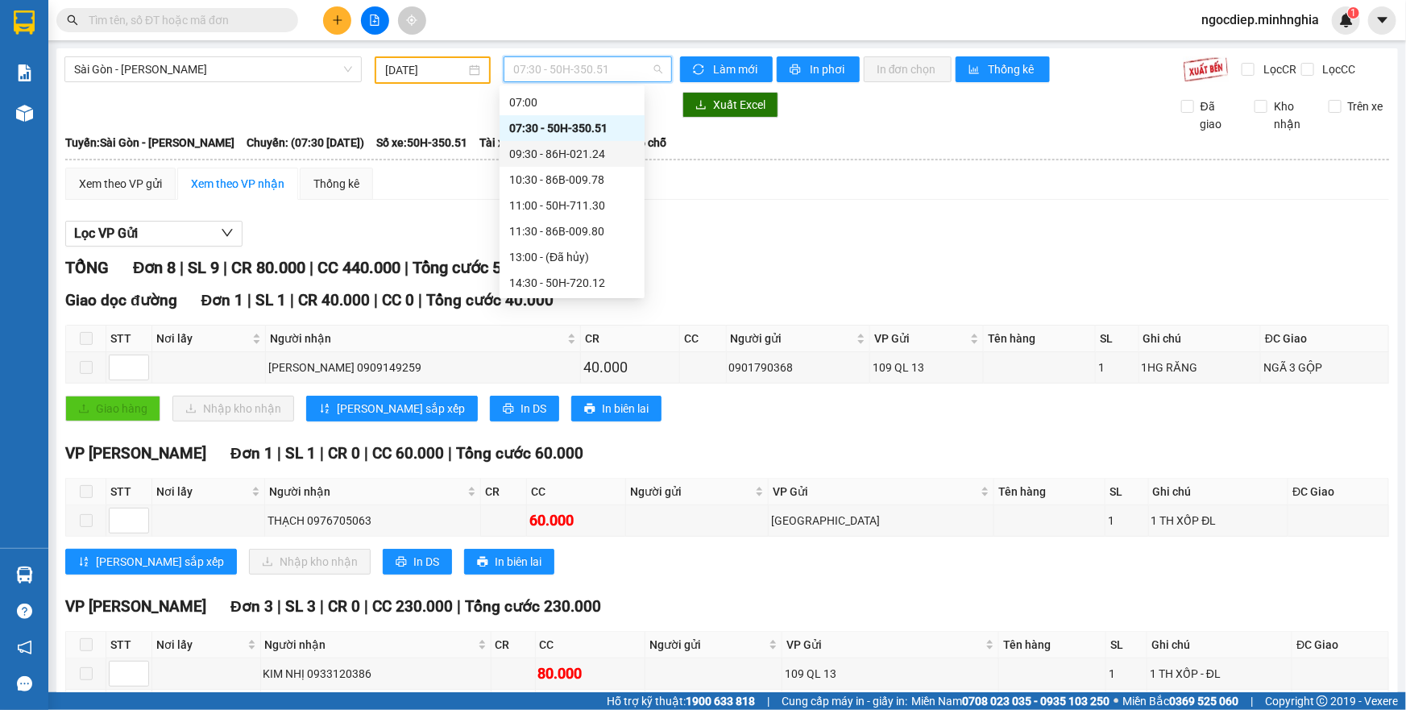
drag, startPoint x: 578, startPoint y: 167, endPoint x: 578, endPoint y: 149, distance: 17.7
click at [578, 149] on div "Chọn chuyến 07:00 07:30 - 50H-350.51 09:30 - 86H-021.24 10:30 - 86B-009.78 11:0…" at bounding box center [571, 270] width 145 height 412
click at [578, 149] on div "09:30 - 86H-021.24" at bounding box center [572, 154] width 126 height 18
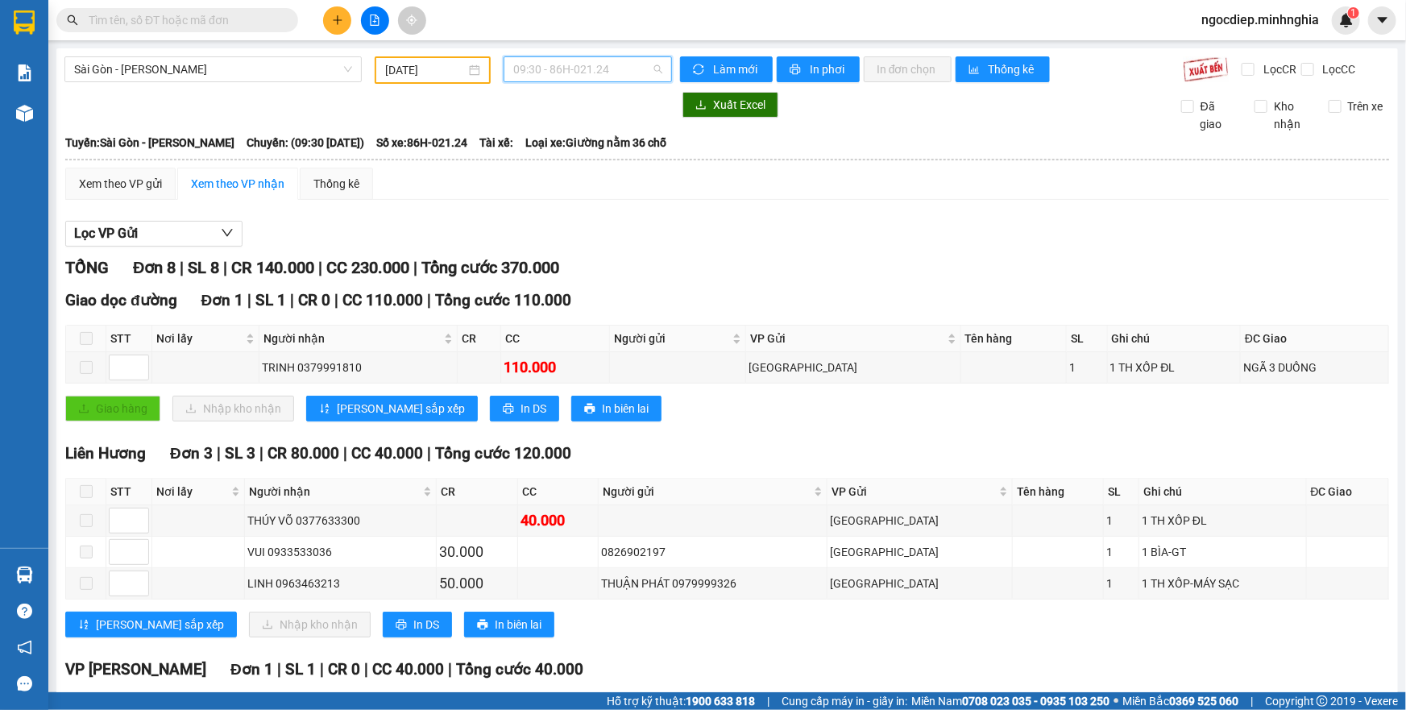
click at [590, 65] on span "09:30 - 86H-021.24" at bounding box center [587, 69] width 149 height 24
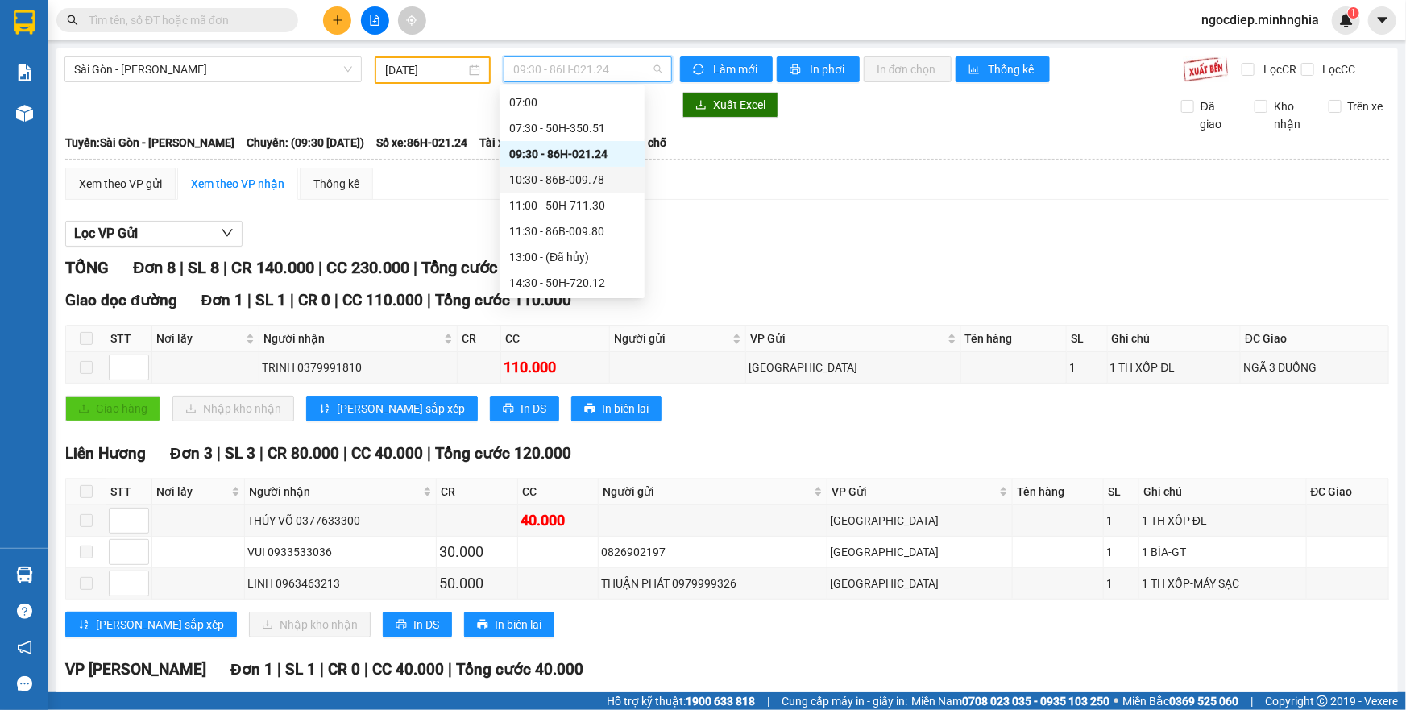
click at [591, 174] on div "10:30 - 86B-009.78" at bounding box center [572, 180] width 126 height 18
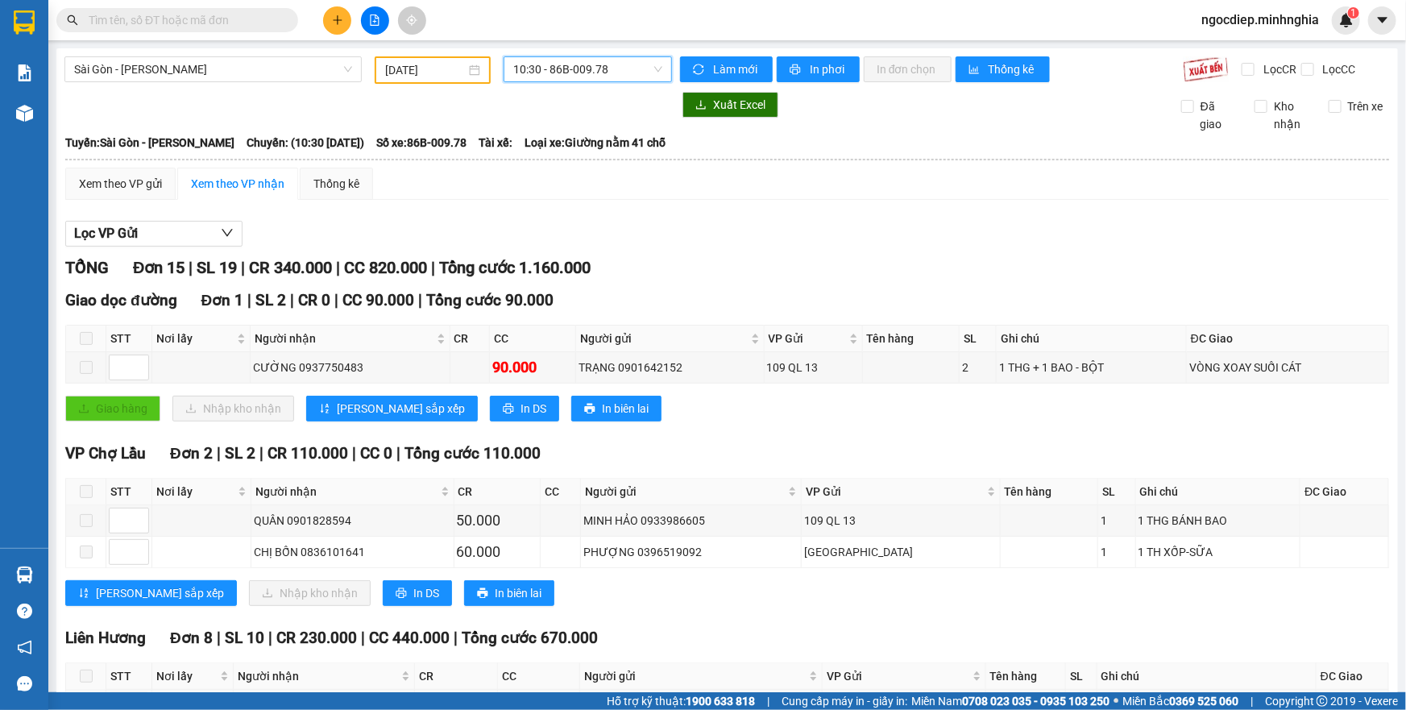
click at [611, 59] on span "10:30 - 86B-009.78" at bounding box center [587, 69] width 149 height 24
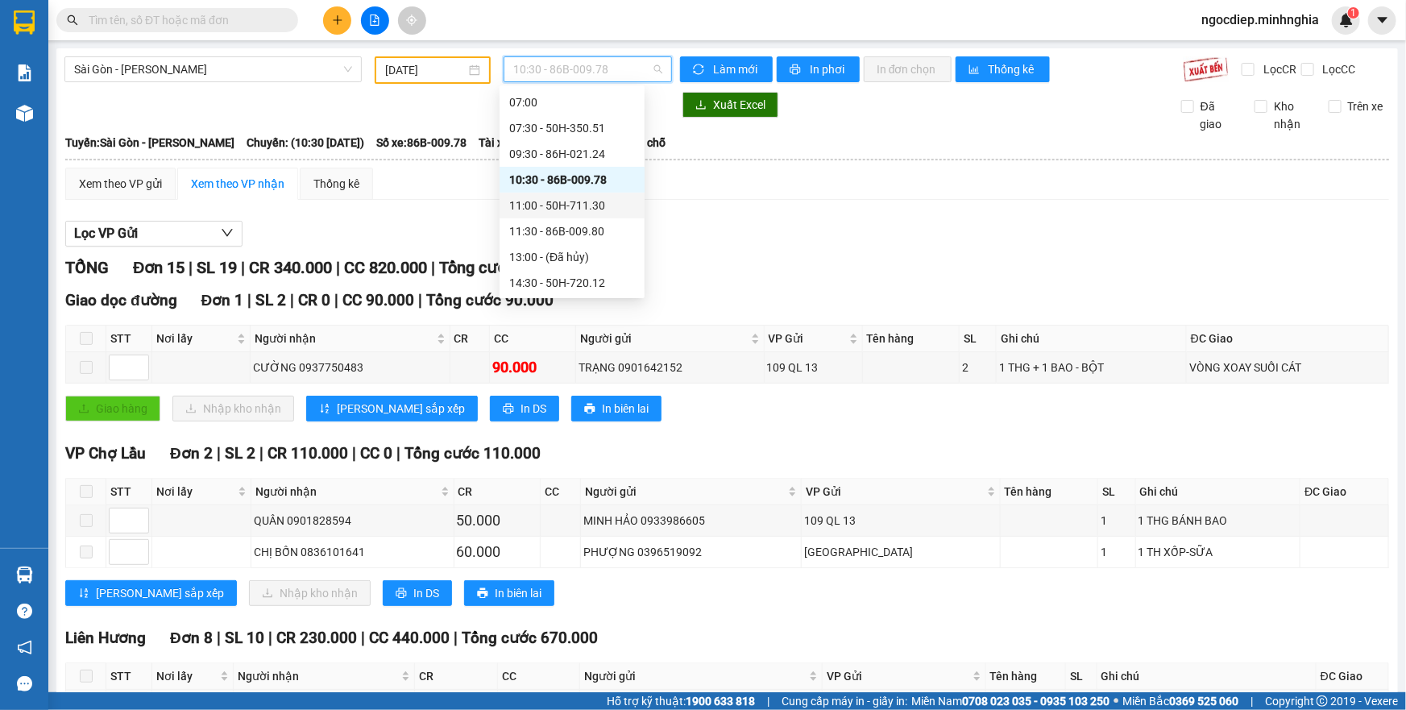
click at [604, 197] on div "11:00 - 50H-711.30" at bounding box center [572, 206] width 126 height 18
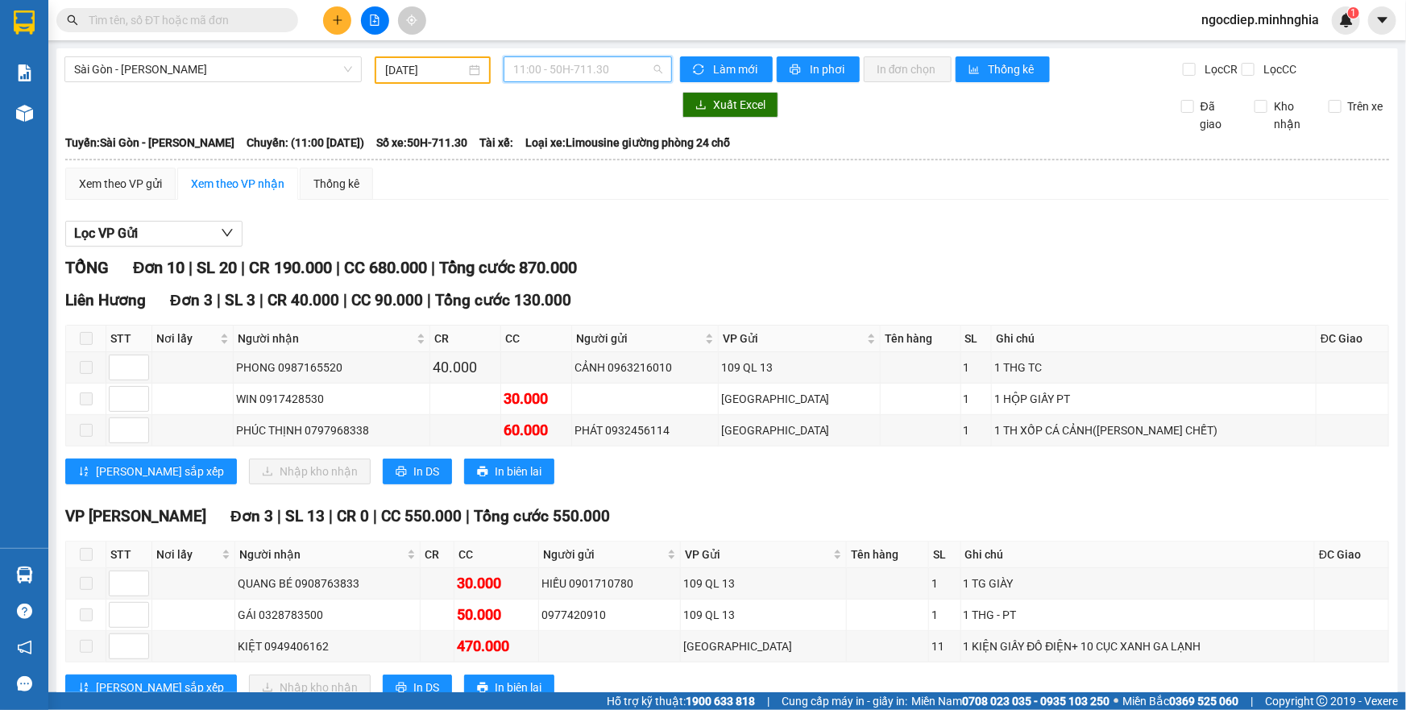
click at [613, 80] on span "11:00 - 50H-711.30" at bounding box center [587, 69] width 149 height 24
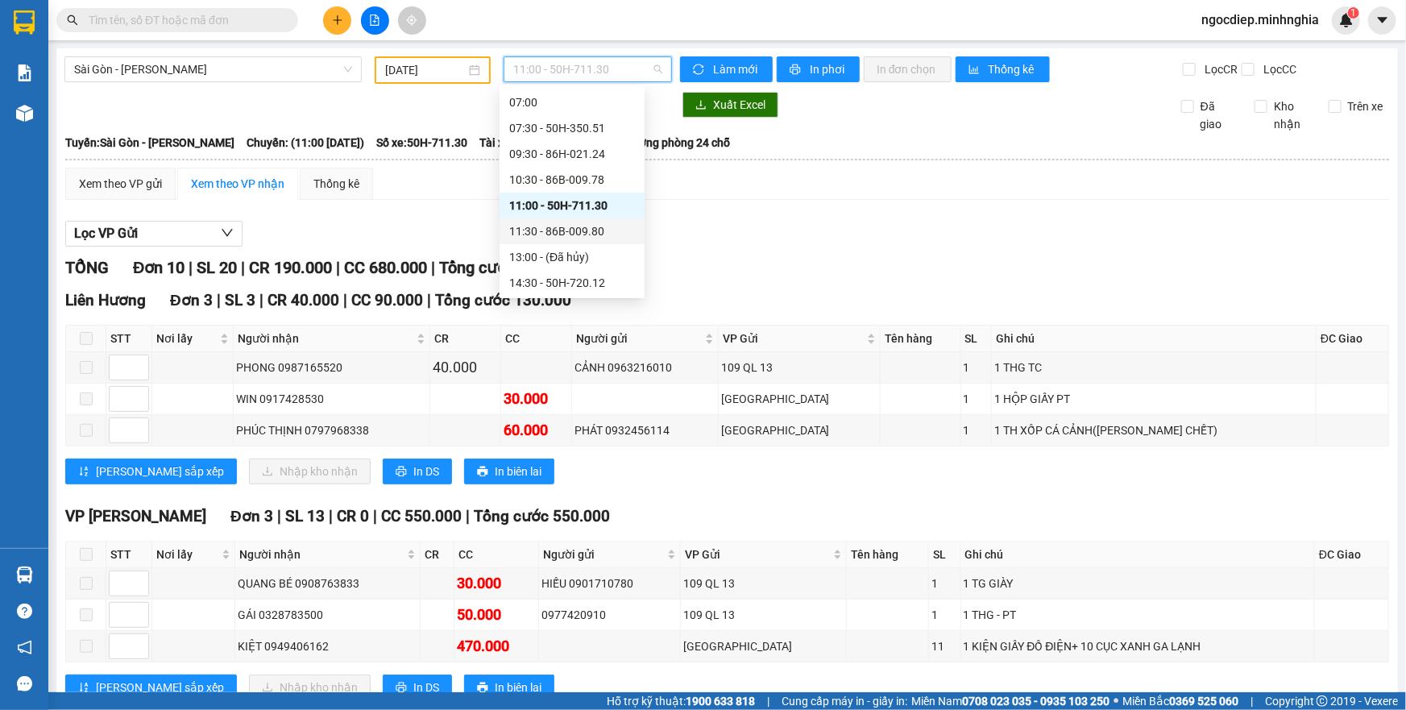
click at [613, 234] on div "11:30 - 86B-009.80" at bounding box center [572, 231] width 126 height 18
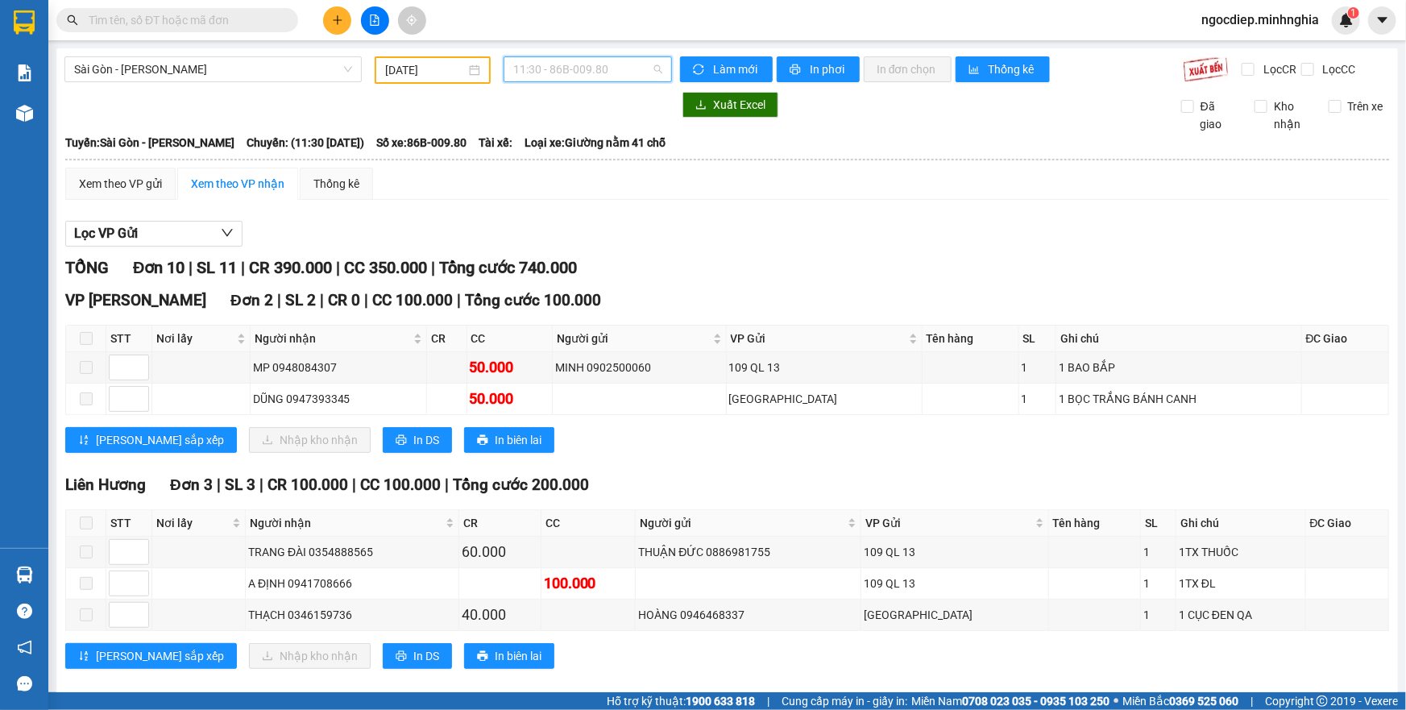
click at [552, 77] on span "11:30 - 86B-009.80" at bounding box center [587, 69] width 149 height 24
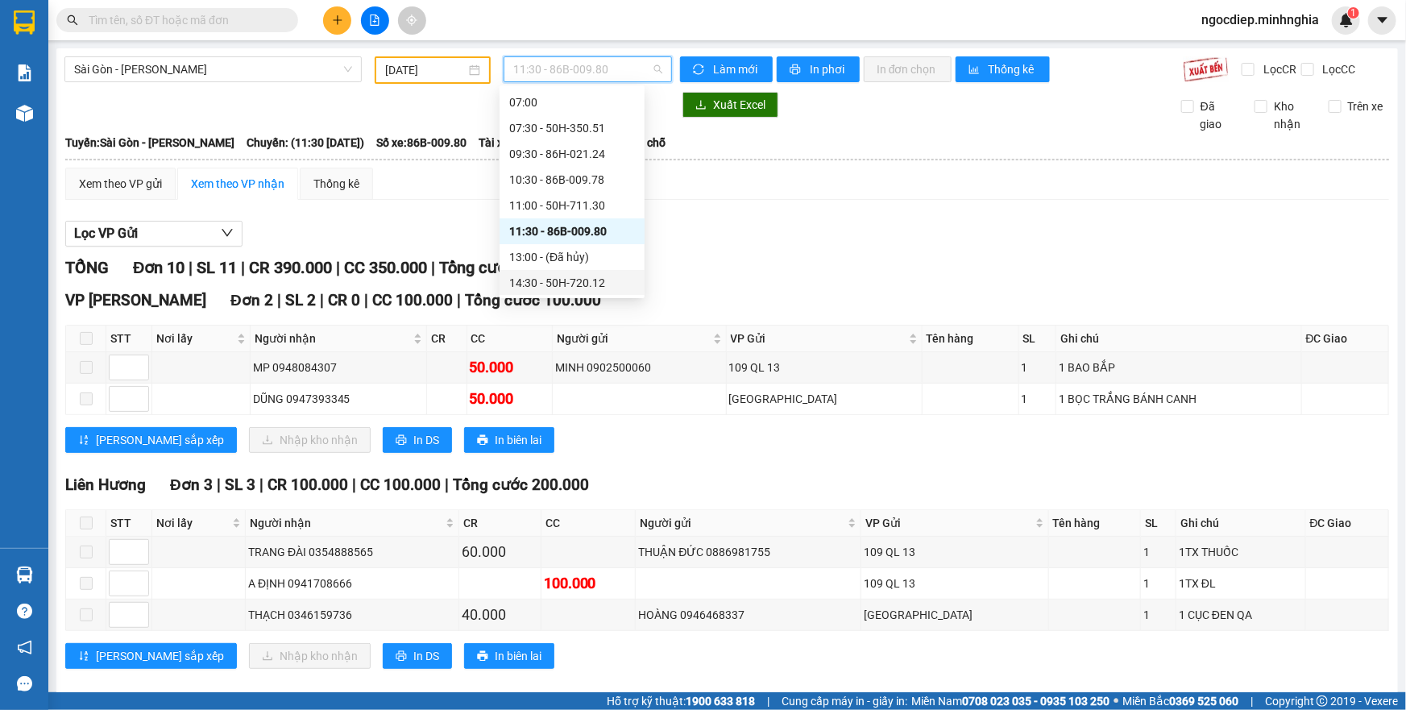
click at [584, 283] on div "14:30 - 50H-720.12" at bounding box center [572, 283] width 126 height 18
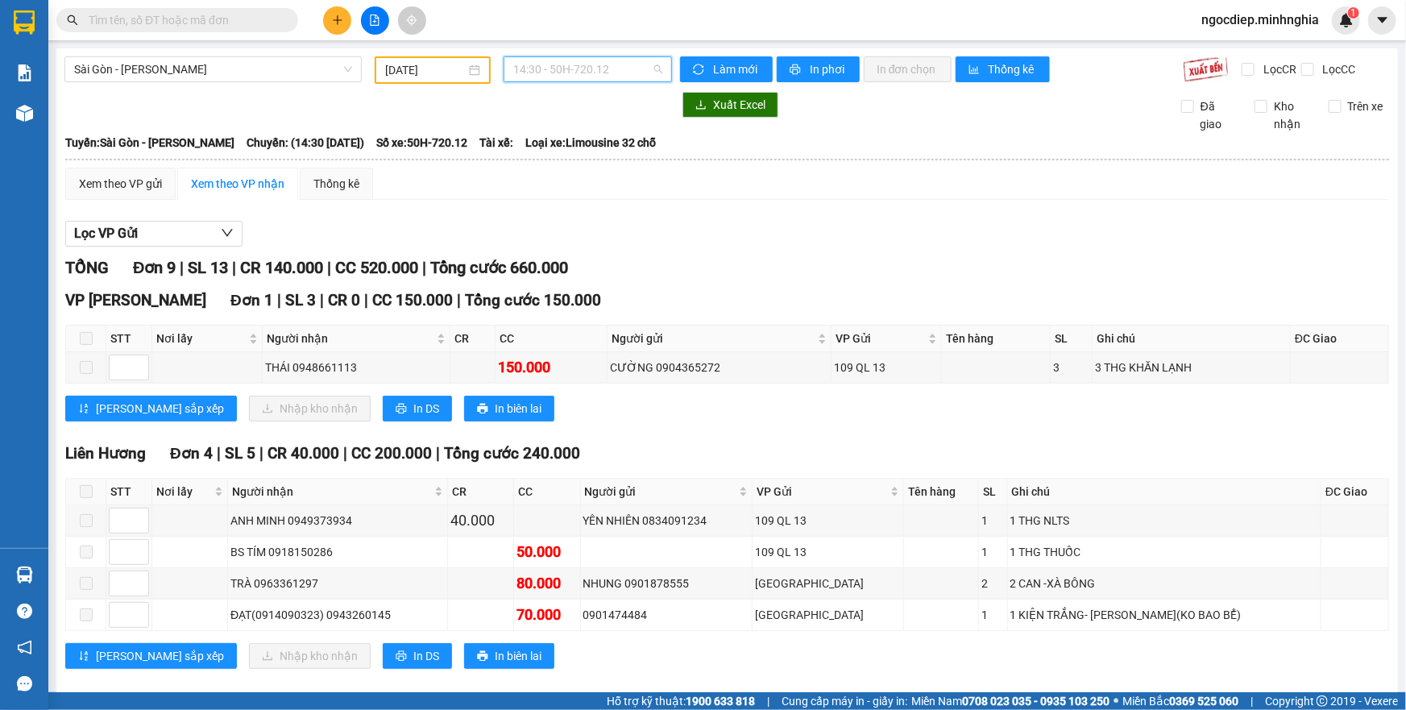
click at [595, 64] on span "14:30 - 50H-720.12" at bounding box center [587, 69] width 149 height 24
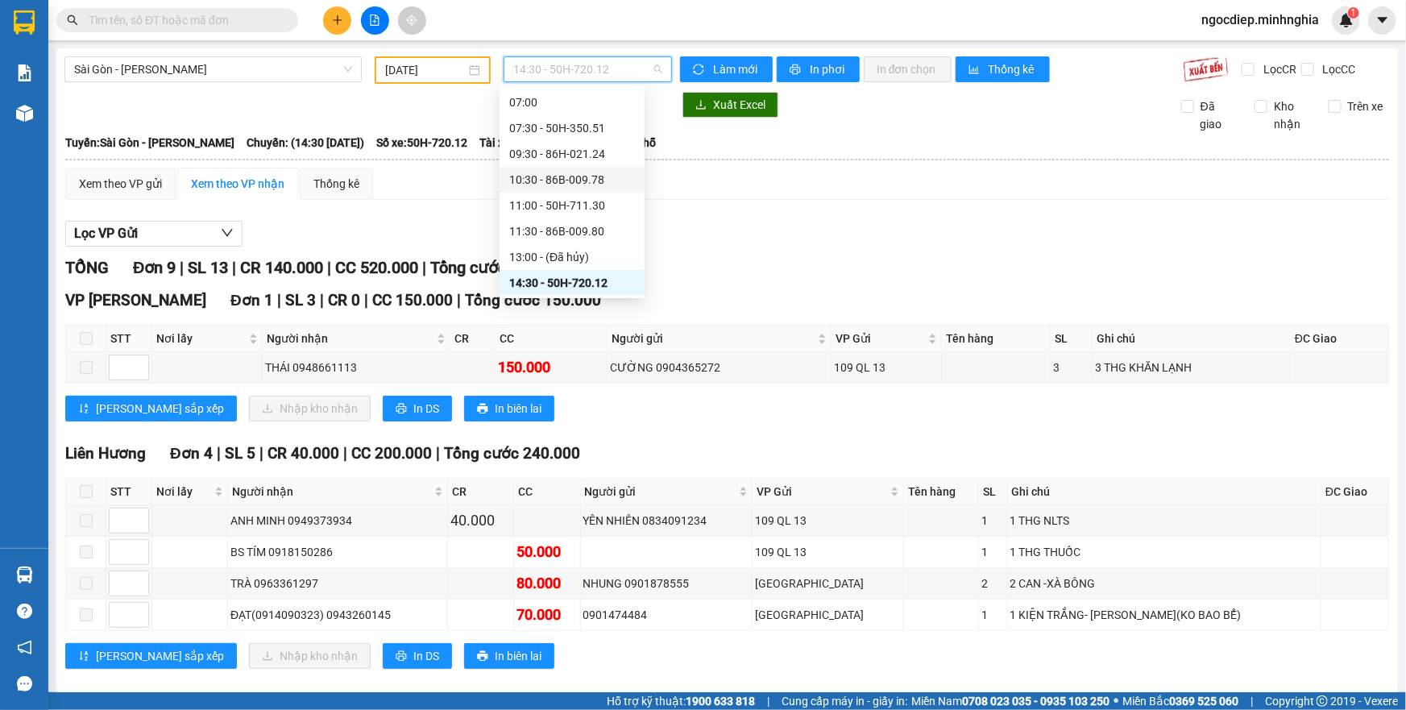
scroll to position [172, 0]
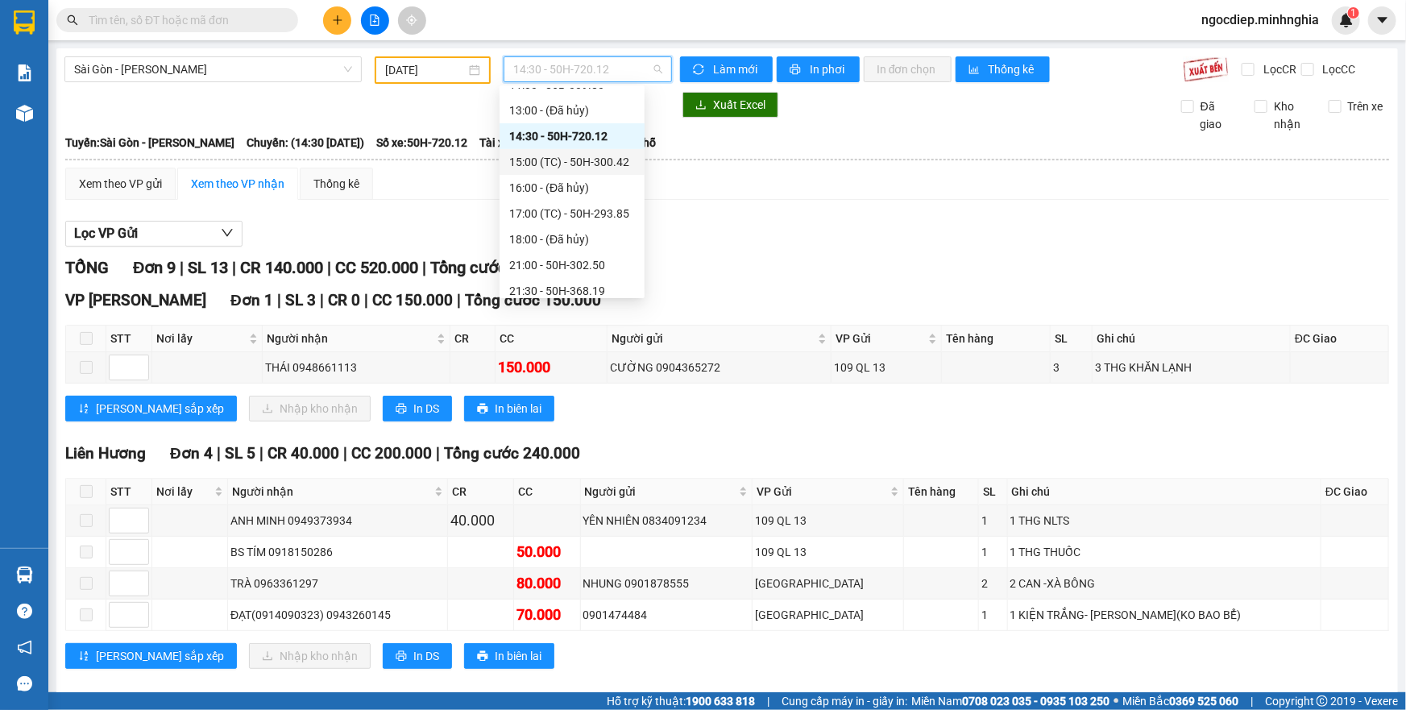
click at [616, 159] on div "15:00 (TC) - 50H-300.42" at bounding box center [572, 162] width 126 height 18
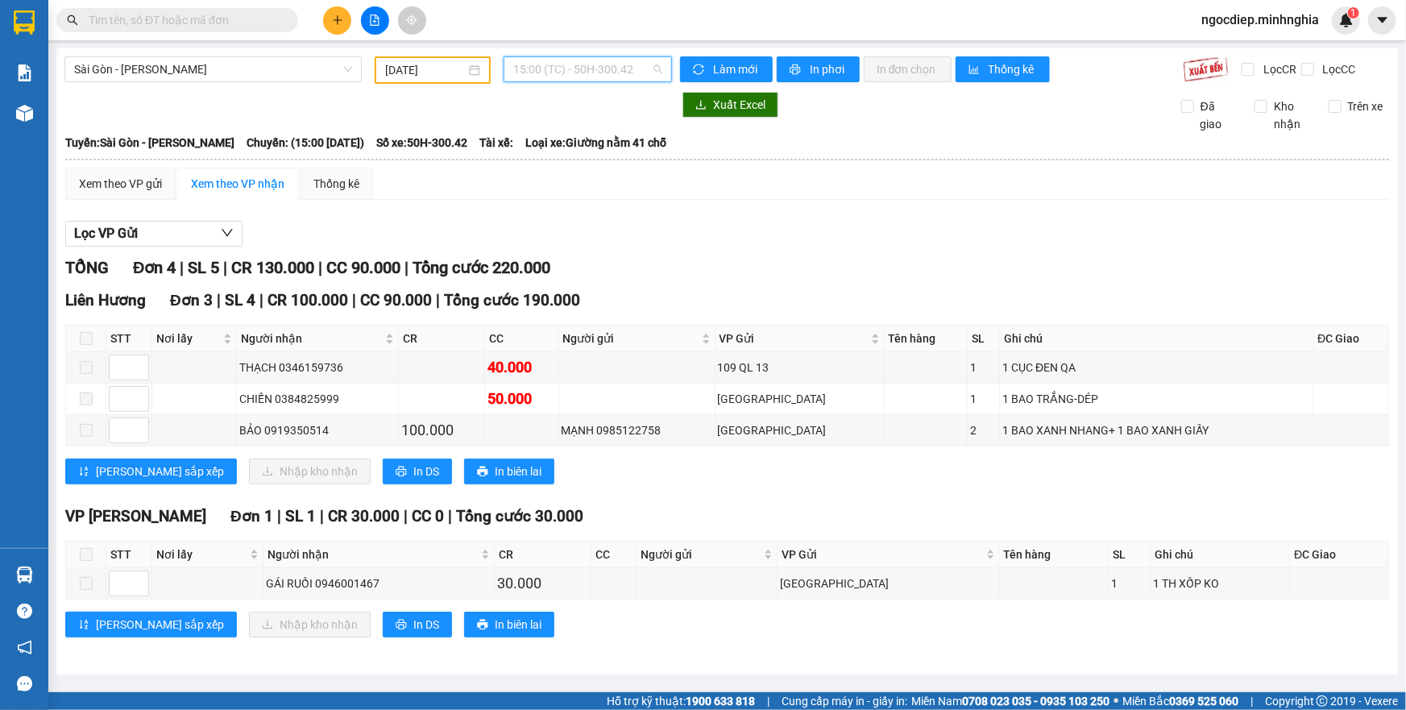
click at [614, 66] on span "15:00 (TC) - 50H-300.42" at bounding box center [587, 69] width 149 height 24
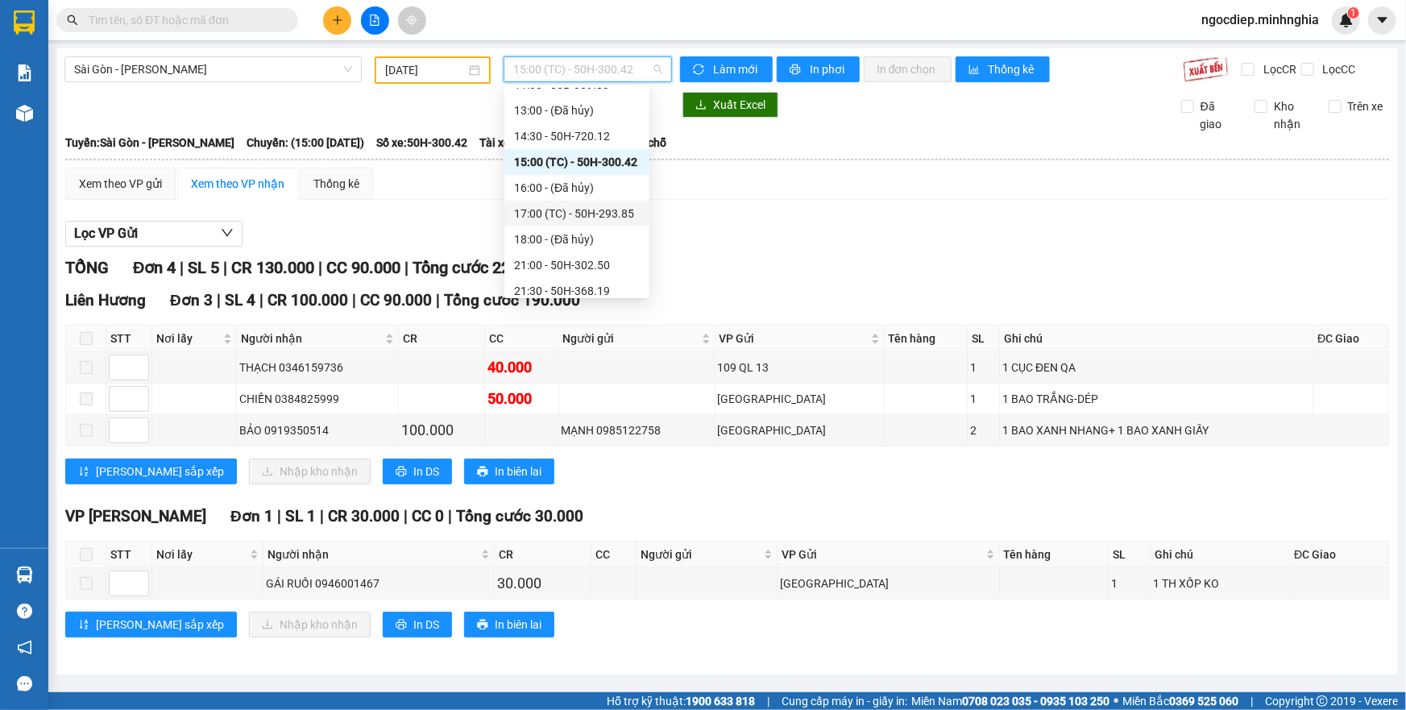
click at [620, 209] on div "17:00 (TC) - 50H-293.85" at bounding box center [577, 214] width 126 height 18
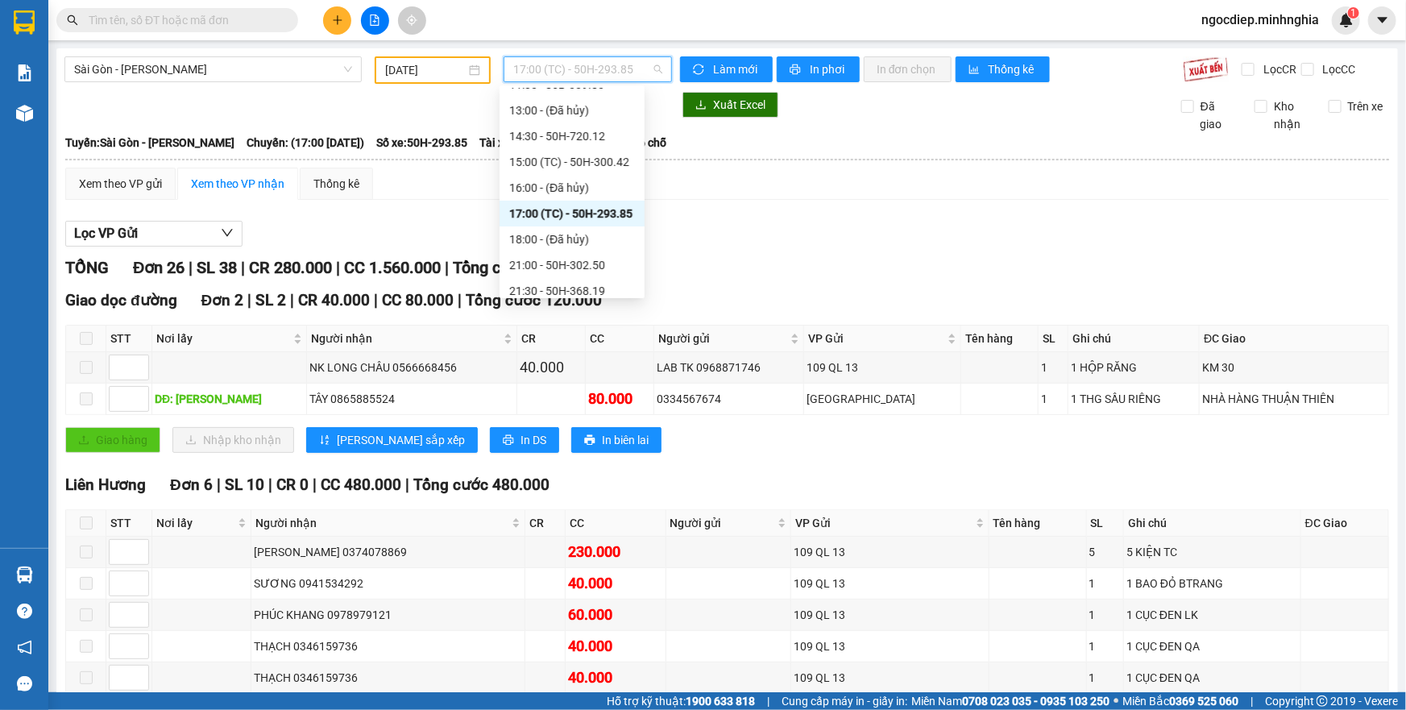
click at [611, 72] on span "17:00 (TC) - 50H-293.85" at bounding box center [587, 69] width 149 height 24
click at [623, 257] on div "21:00 - 50H-302.50" at bounding box center [572, 265] width 126 height 18
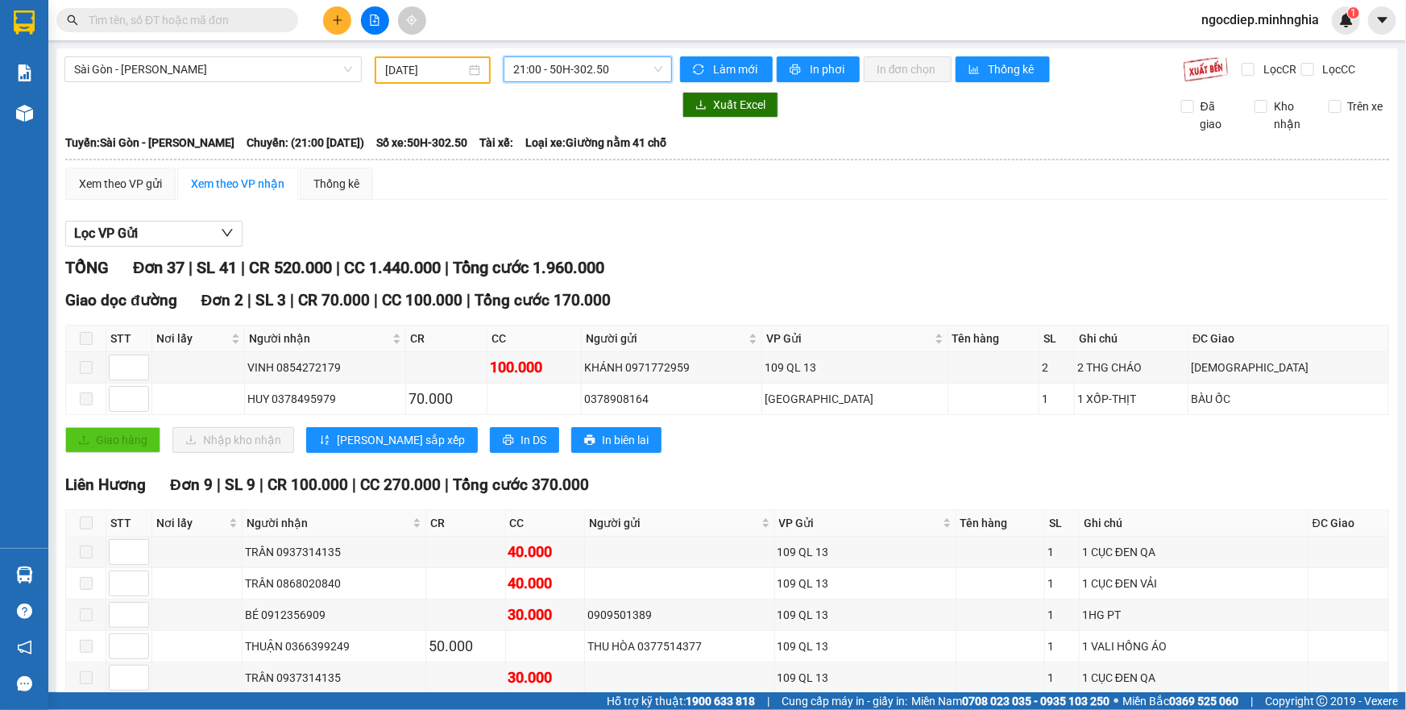
click at [581, 75] on span "21:00 - 50H-302.50" at bounding box center [587, 69] width 149 height 24
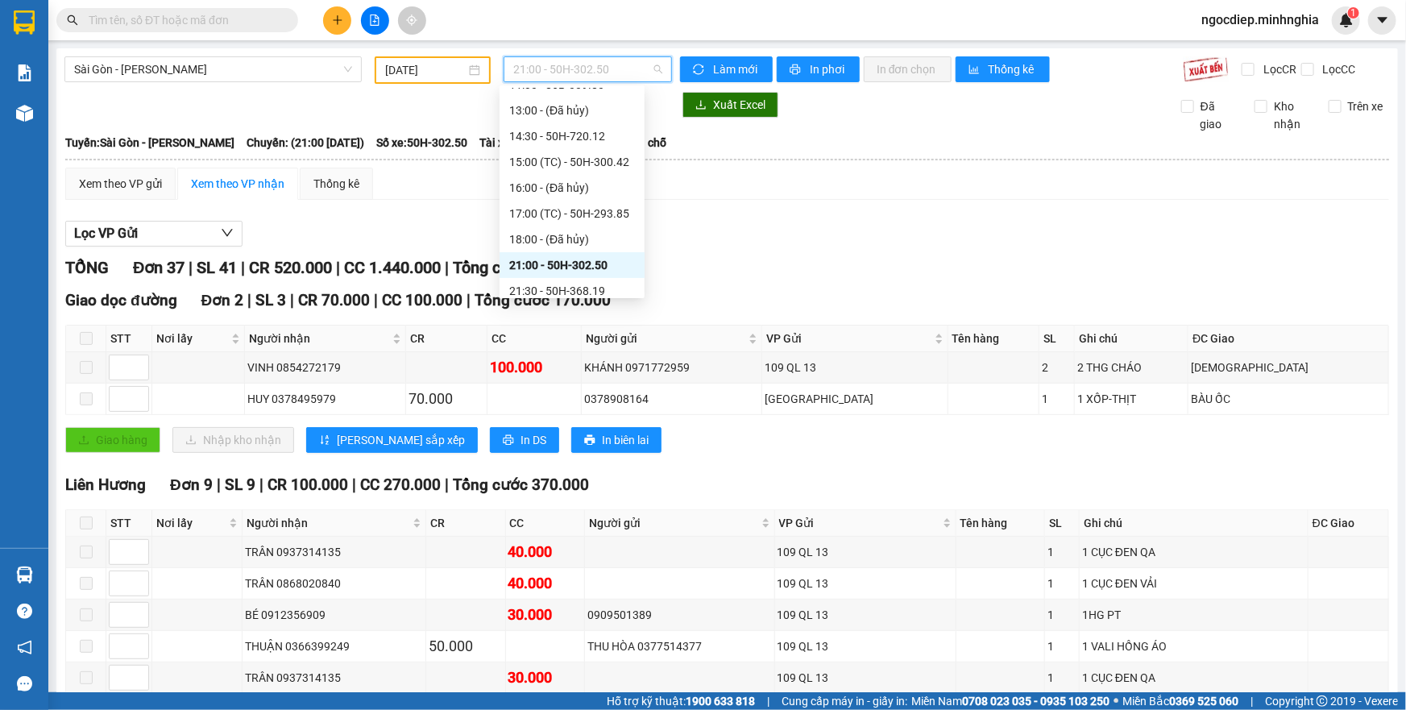
scroll to position [205, 0]
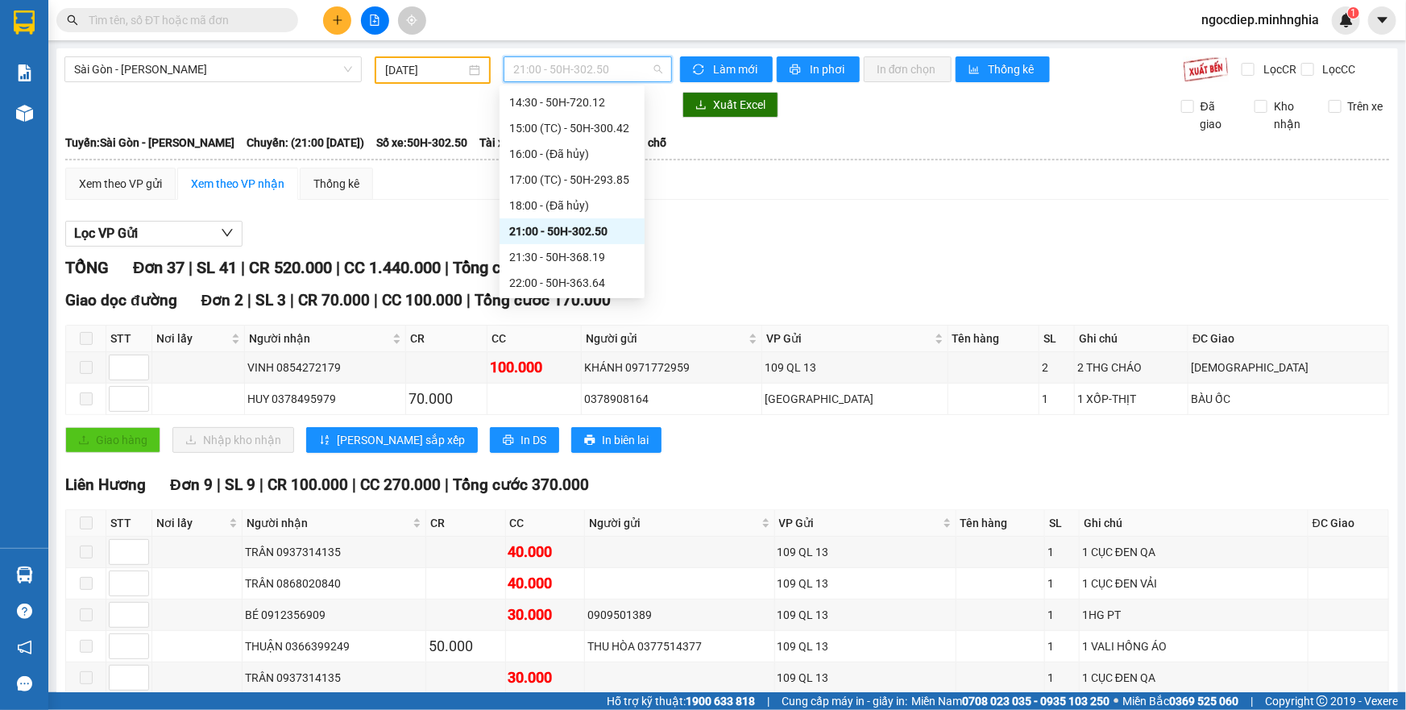
click at [560, 256] on div "21:30 - 50H-368.19" at bounding box center [572, 257] width 126 height 18
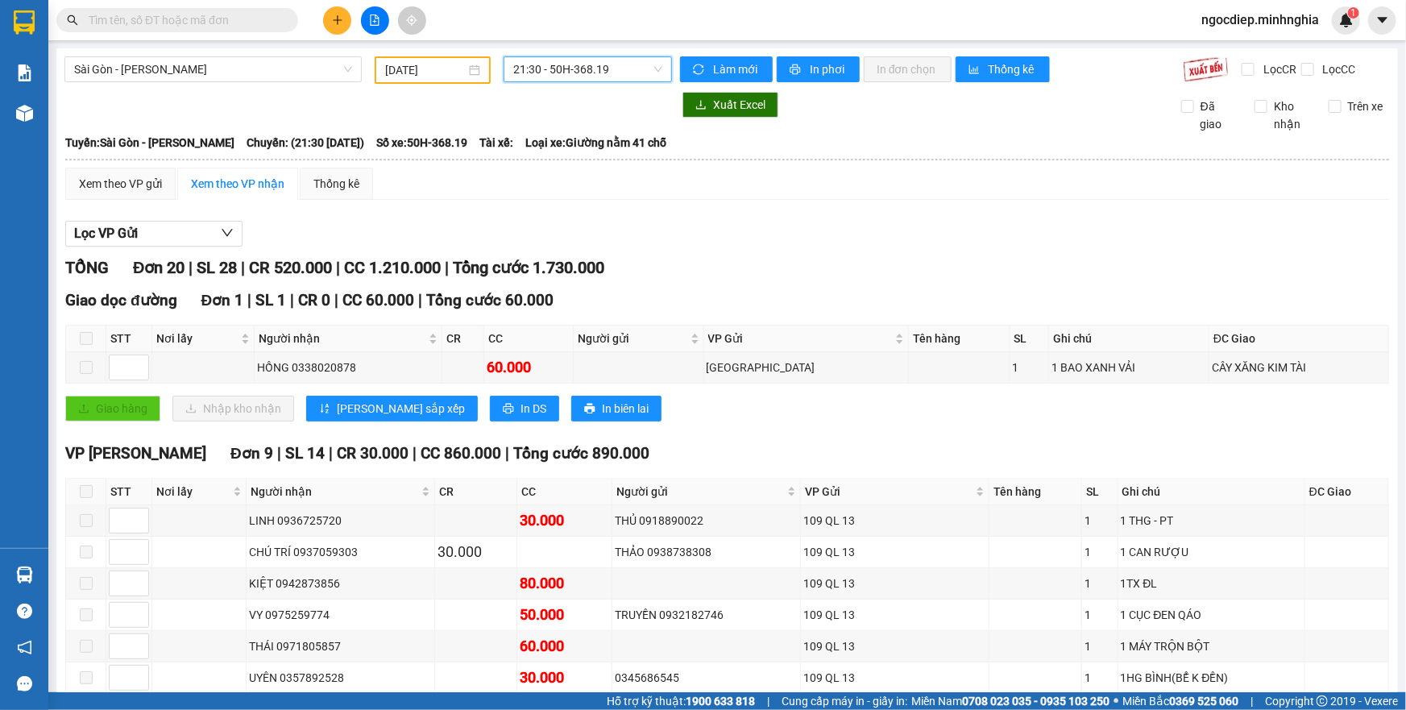
click at [614, 70] on span "21:30 - 50H-368.19" at bounding box center [587, 69] width 149 height 24
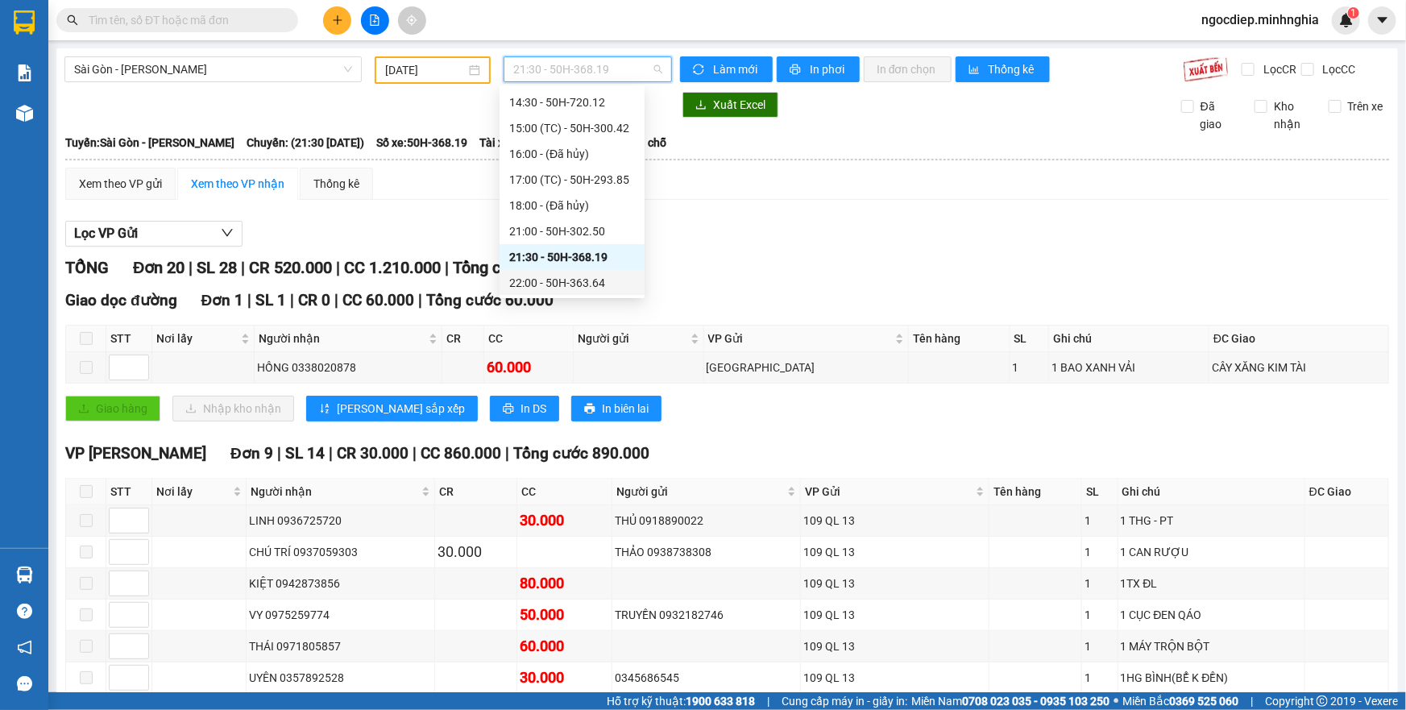
drag, startPoint x: 591, startPoint y: 267, endPoint x: 582, endPoint y: 271, distance: 10.1
click at [582, 271] on div "Chọn chuyến 07:00 07:30 - 50H-350.51 09:30 - 86H-021.24 10:30 - 86B-009.78 11:0…" at bounding box center [571, 89] width 145 height 412
click at [582, 271] on div "22:00 - 50H-363.64" at bounding box center [571, 283] width 145 height 26
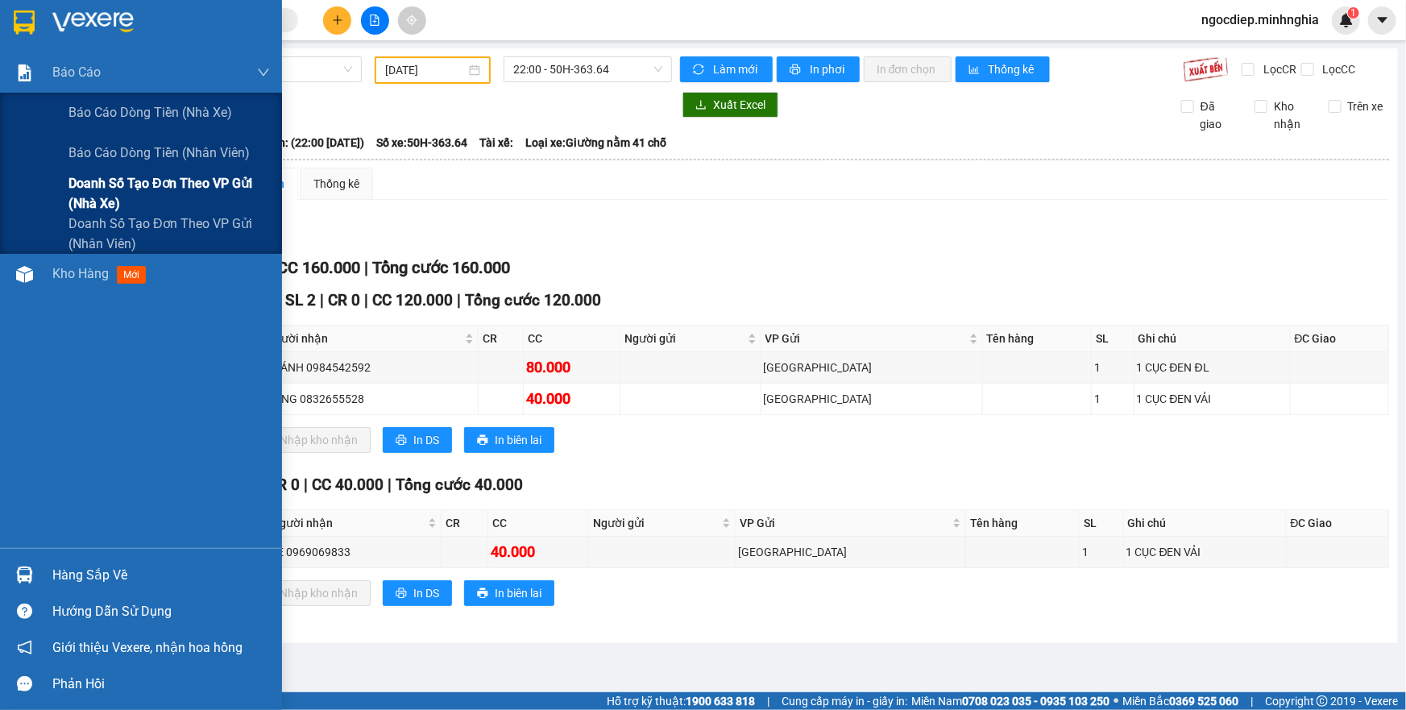
click at [129, 183] on span "Doanh số tạo đơn theo VP gửi (nhà xe)" at bounding box center [168, 193] width 201 height 40
